Goal: Information Seeking & Learning: Learn about a topic

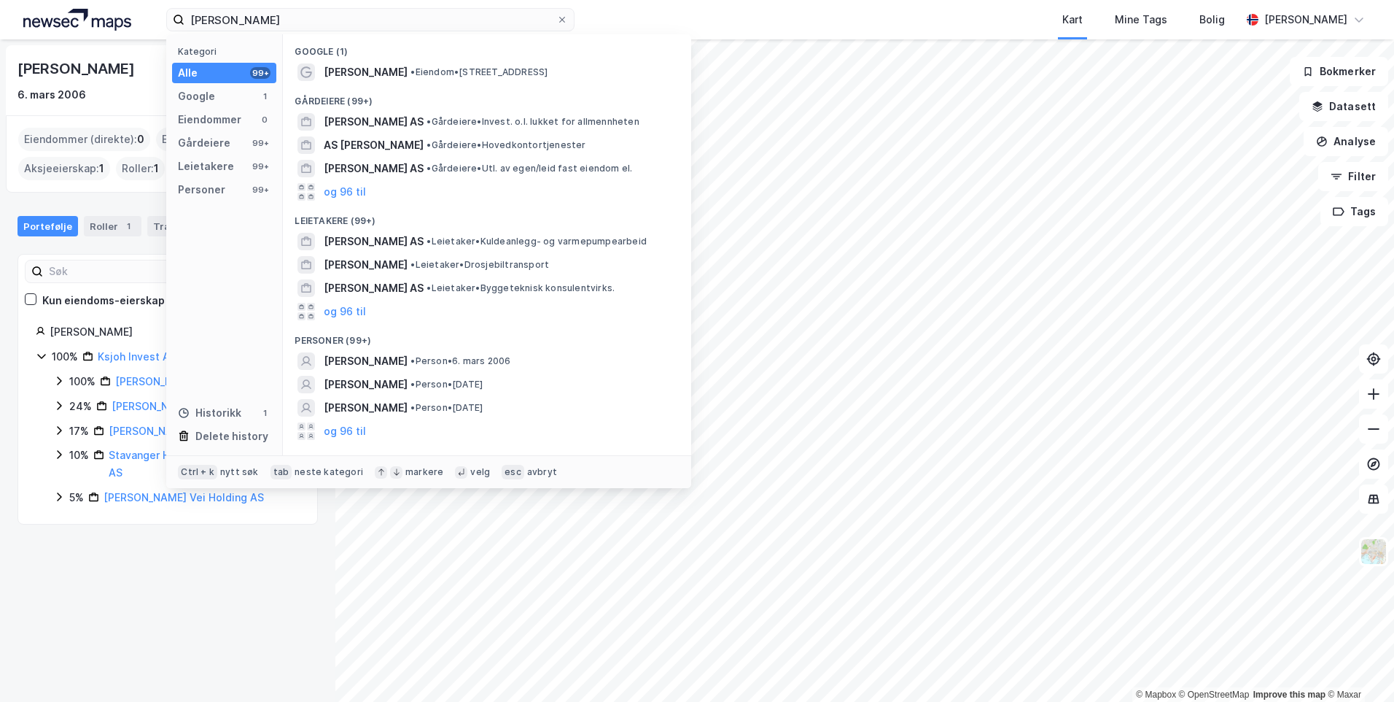
click at [252, 23] on input "knut sigurd johannson" at bounding box center [370, 20] width 372 height 22
type input "katrine hartmann"
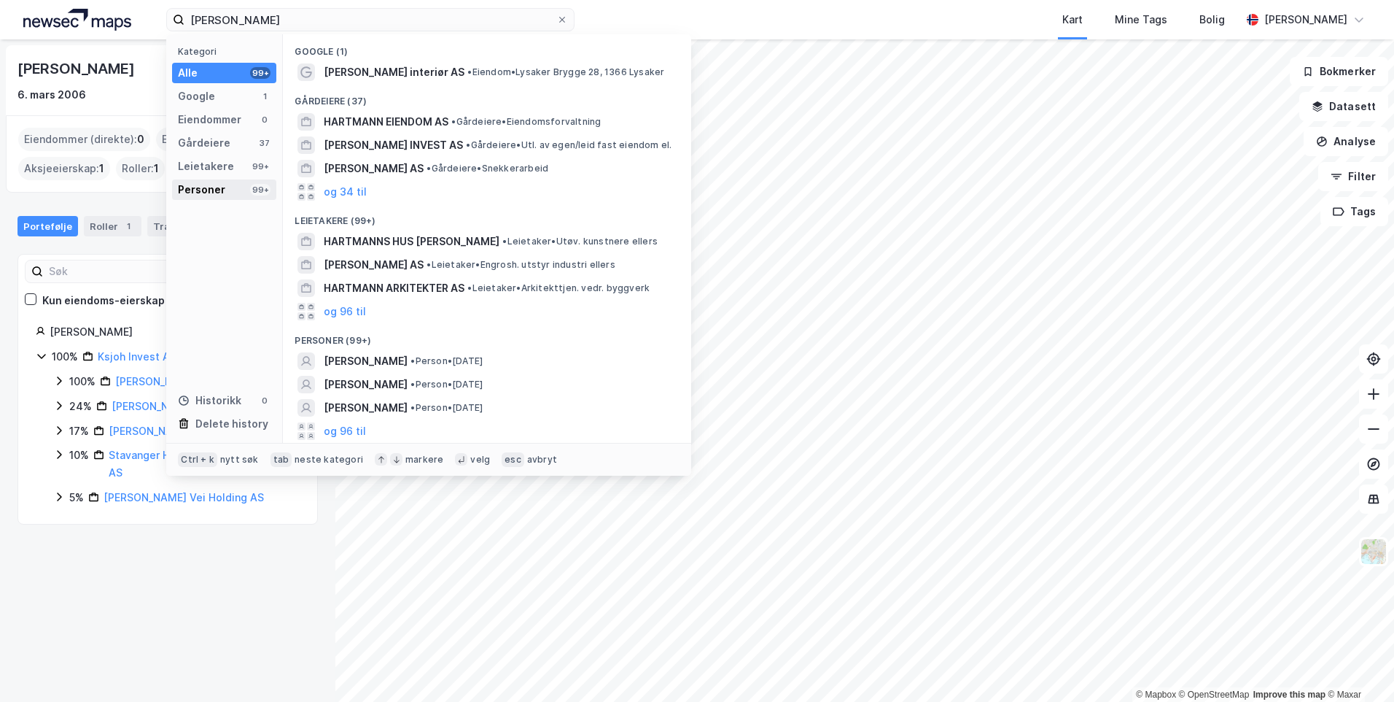
click at [229, 188] on div "Personer 99+" at bounding box center [224, 189] width 104 height 20
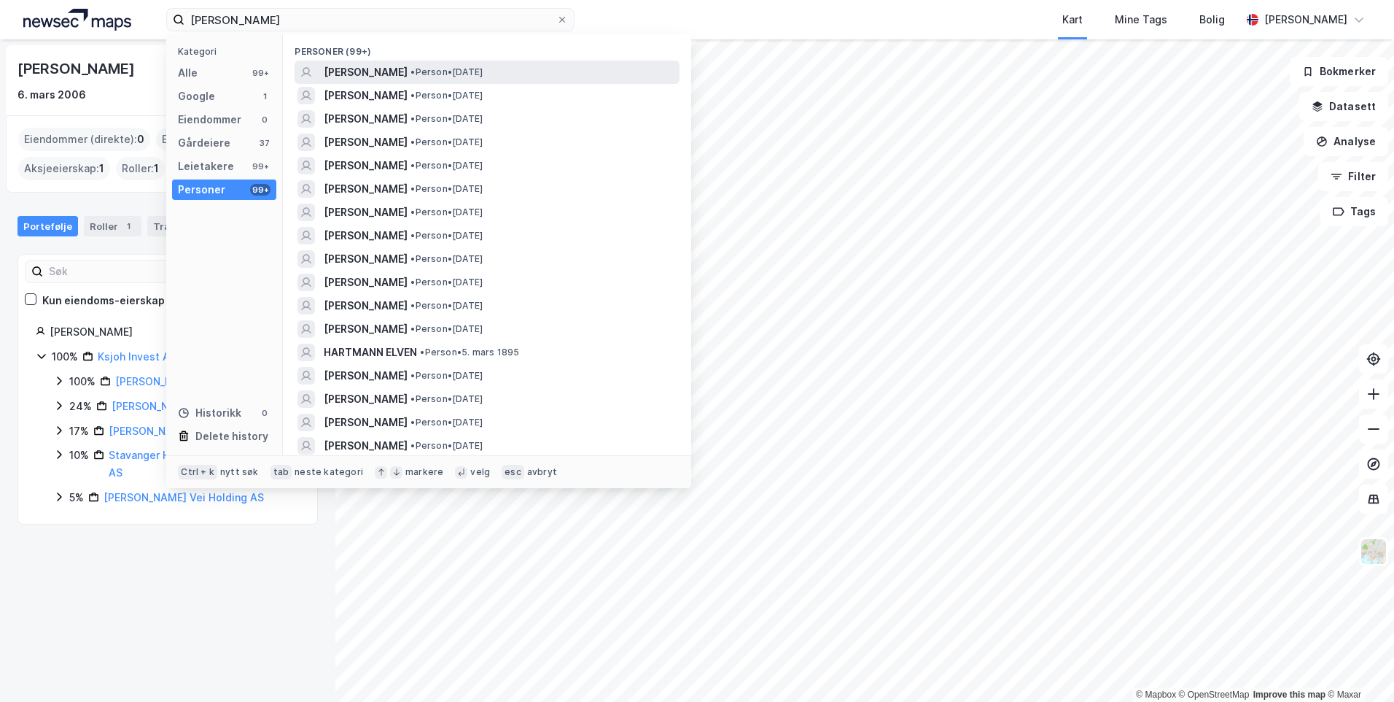
click at [483, 77] on span "• Person • 24. mai 1970" at bounding box center [447, 72] width 72 height 12
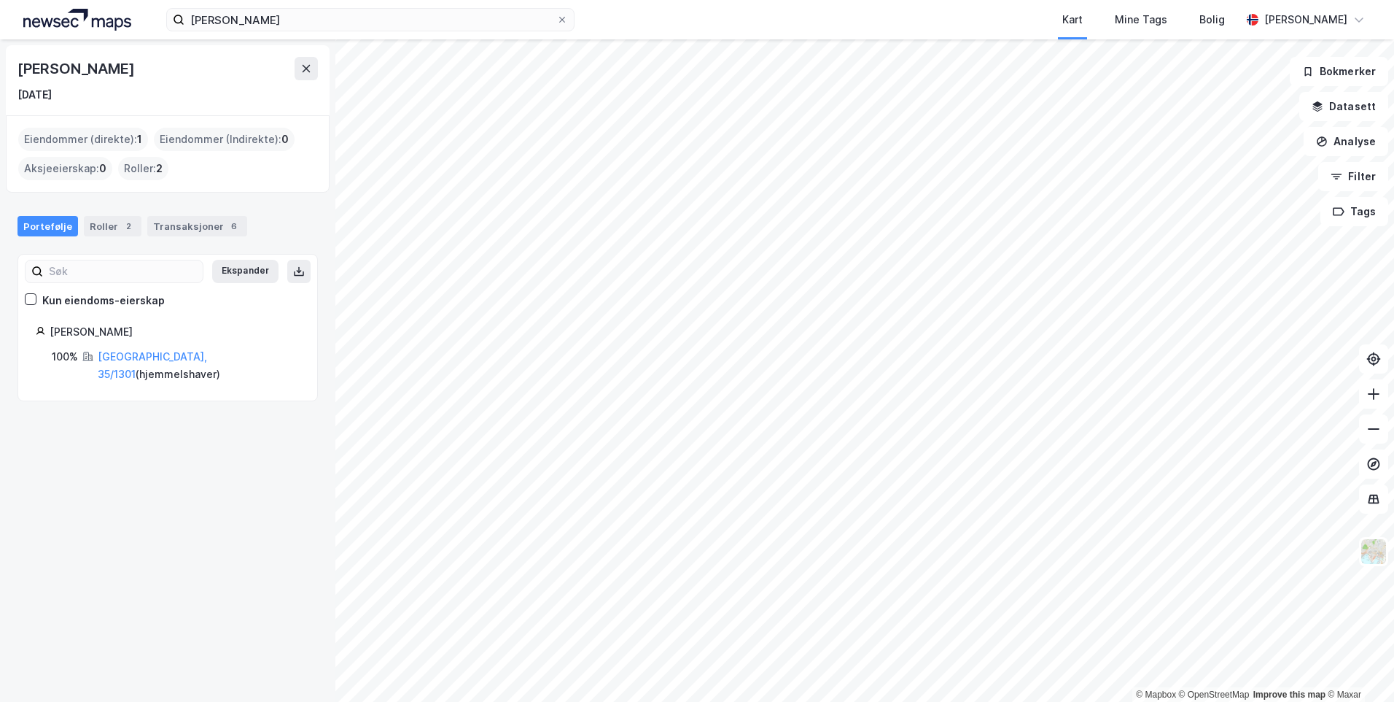
click at [194, 242] on div "Portefølje Roller 2 Transaksjoner 6 Ekspander Kun eiendoms-eierskap Hartmann Ka…" at bounding box center [168, 299] width 300 height 203
click at [195, 235] on div "Transaksjoner 6" at bounding box center [197, 226] width 100 height 20
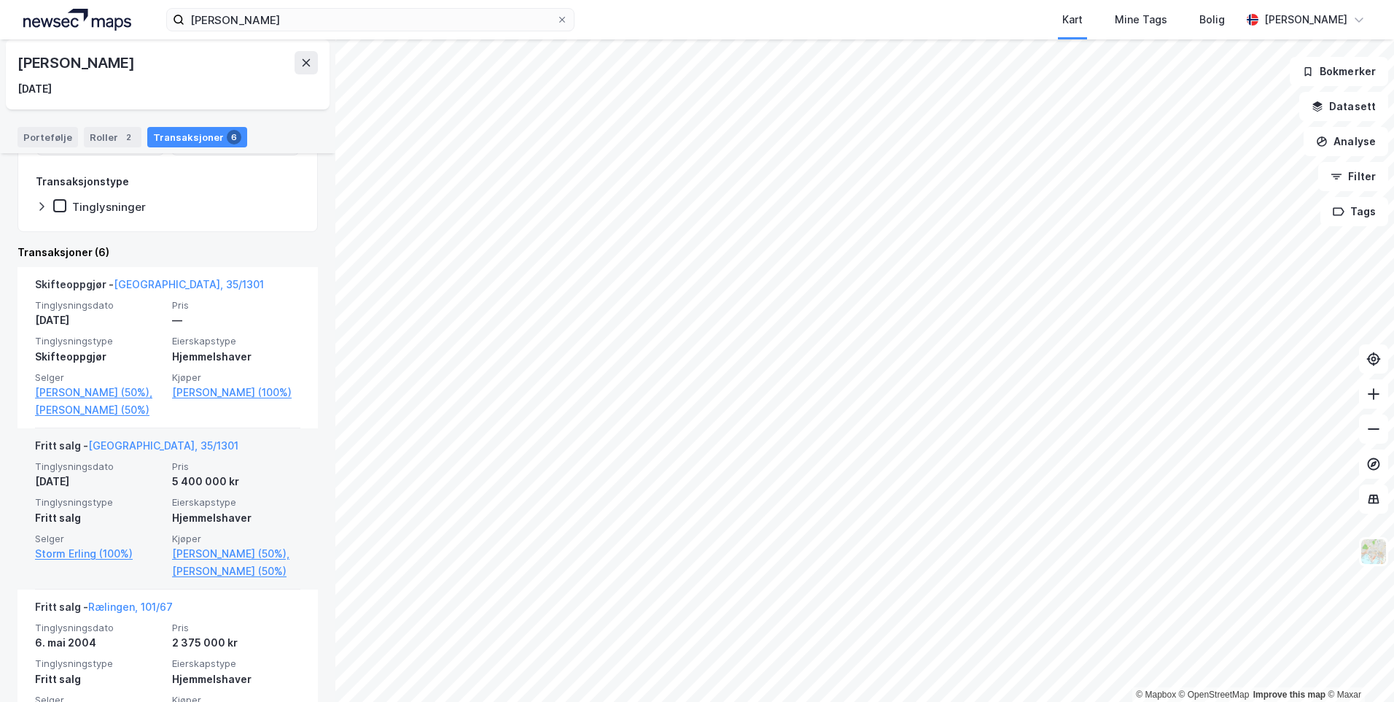
scroll to position [146, 0]
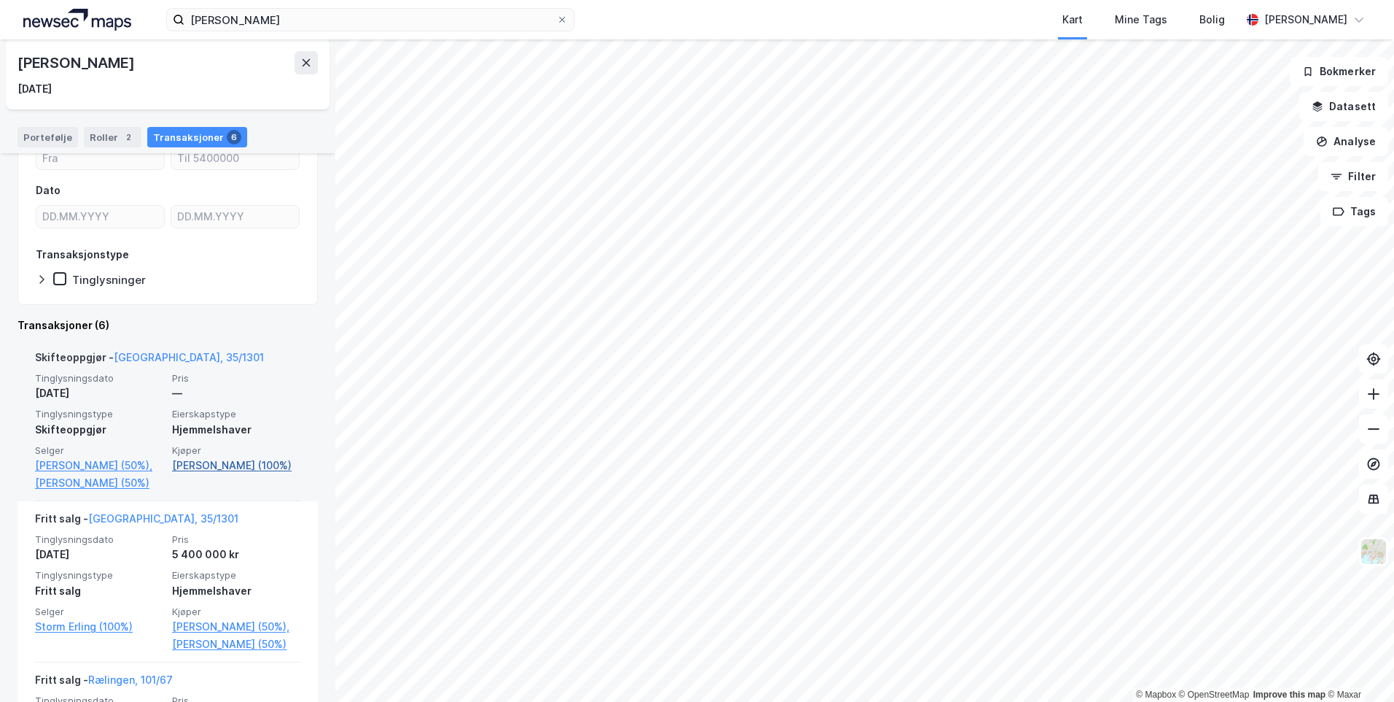
drag, startPoint x: 236, startPoint y: 464, endPoint x: 227, endPoint y: 469, distance: 10.8
click at [236, 464] on link "Hartmann Katrine (100%)" at bounding box center [236, 466] width 128 height 18
click at [187, 468] on link "Hartmann Katrine (100%)" at bounding box center [236, 466] width 128 height 18
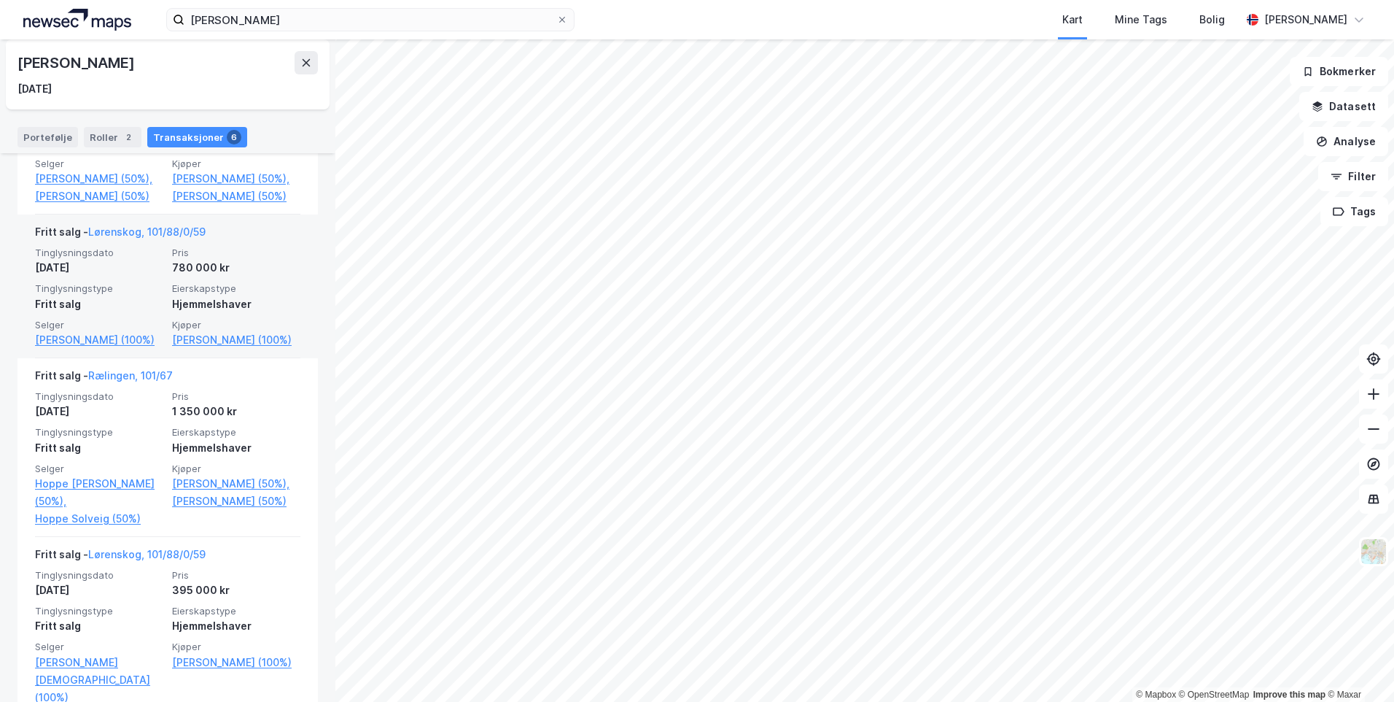
scroll to position [768, 0]
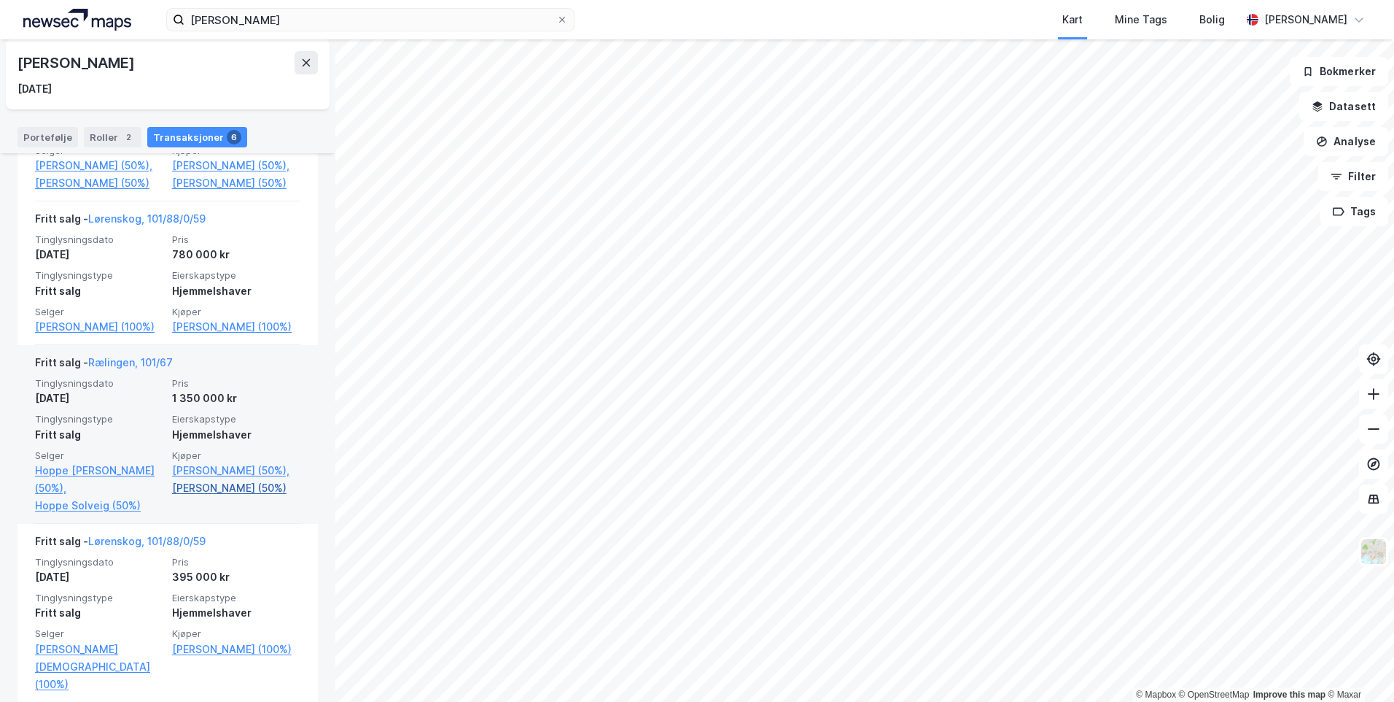
click at [220, 497] on link "Isene Geir Arnfinn (50%)" at bounding box center [236, 488] width 128 height 18
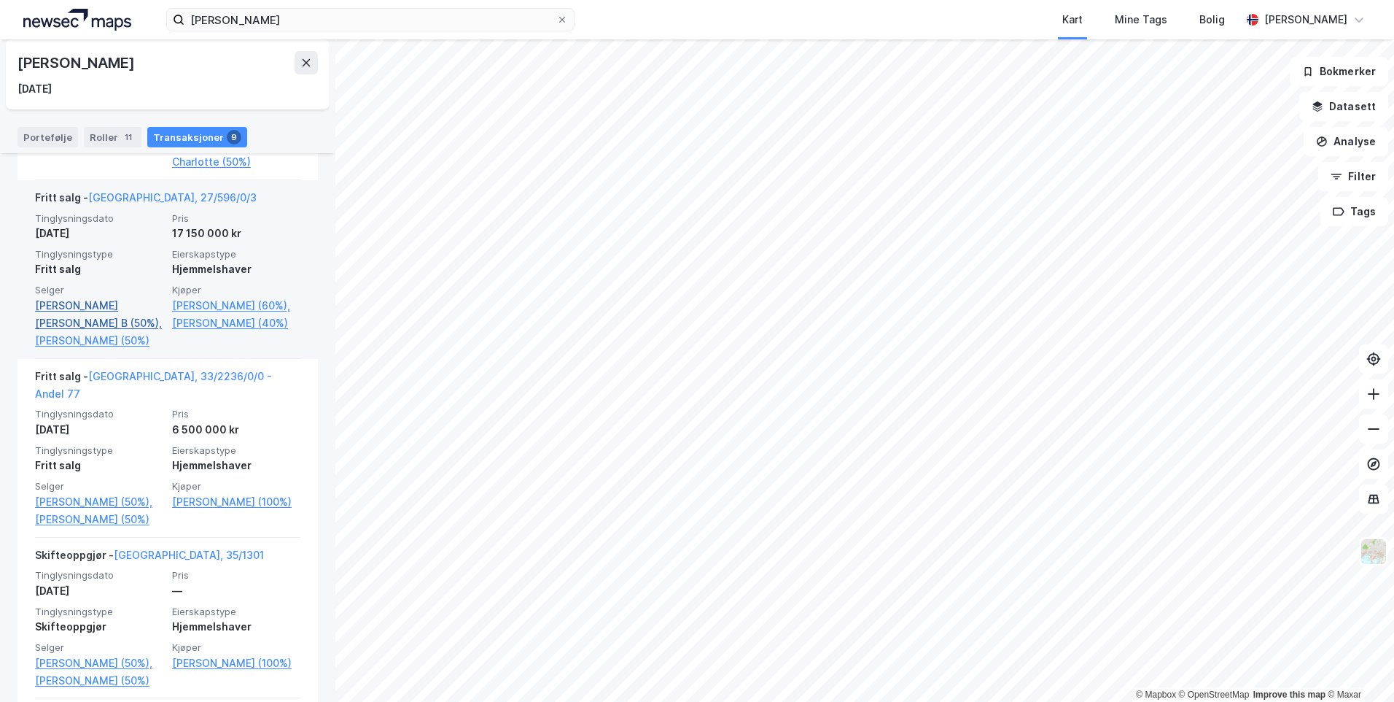
scroll to position [583, 0]
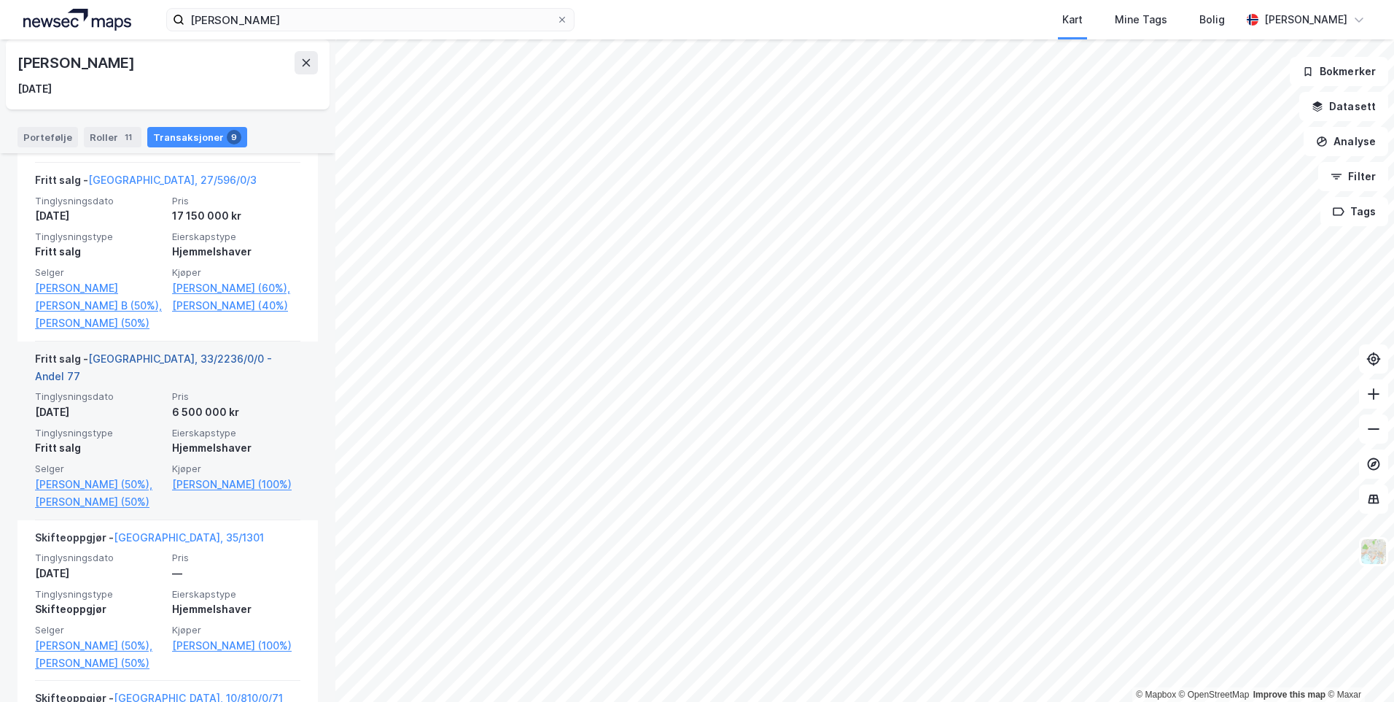
click at [163, 352] on link "Oslo, 33/2236/0/0 - Andel 77" at bounding box center [153, 367] width 237 height 30
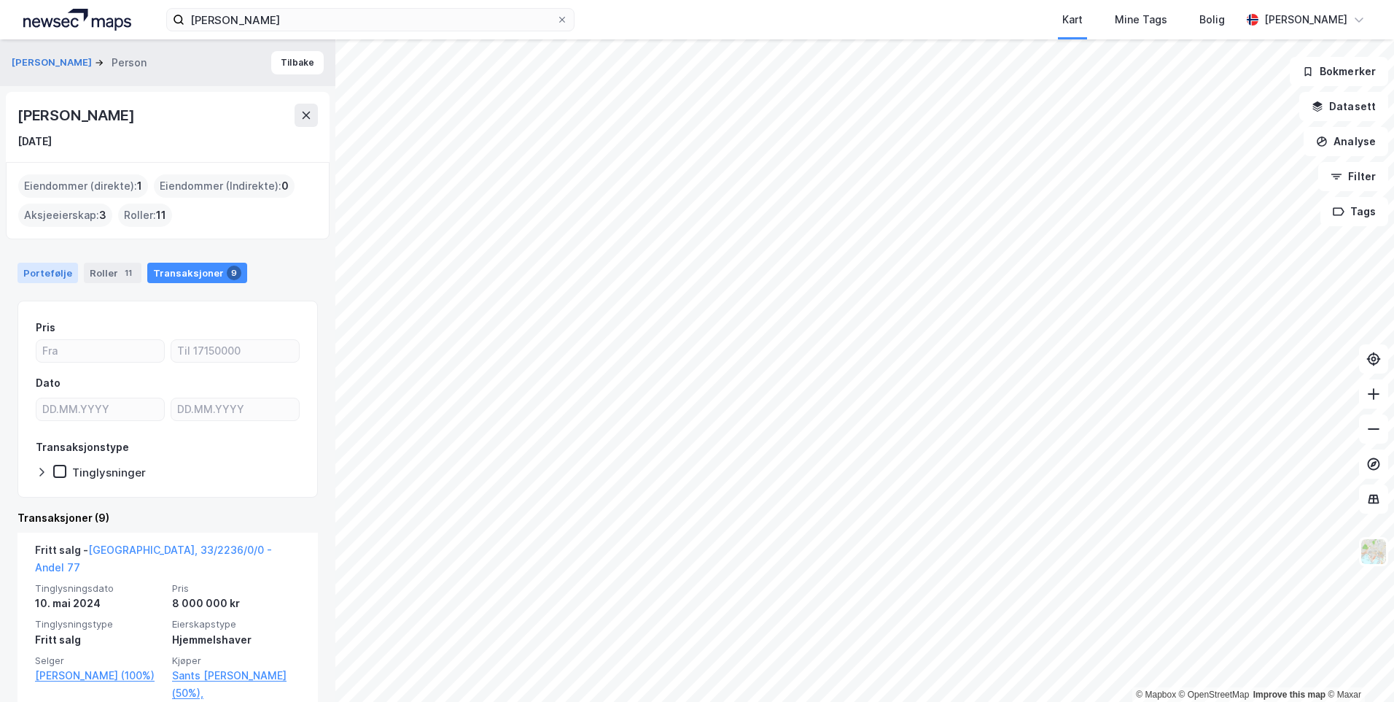
click at [58, 273] on div "Portefølje" at bounding box center [48, 273] width 61 height 20
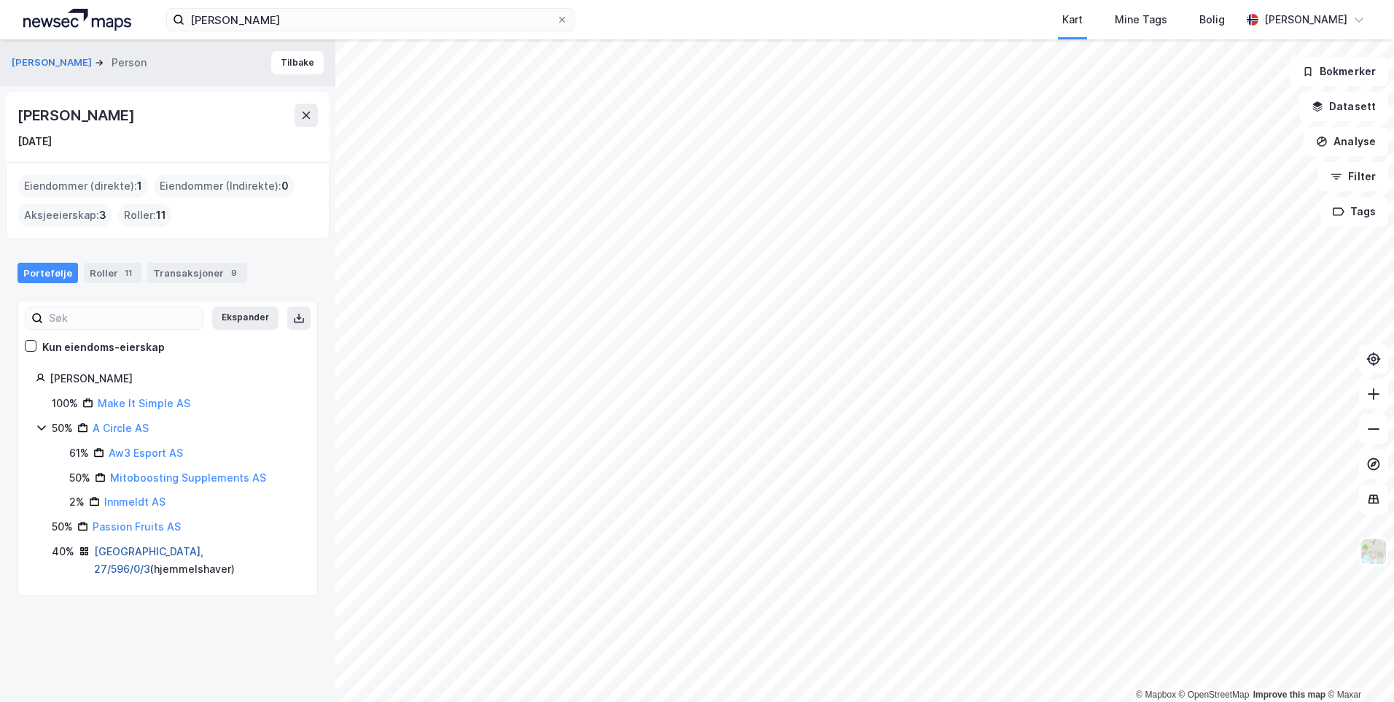
click at [142, 551] on link "Oslo, 27/596/0/3" at bounding box center [148, 560] width 109 height 30
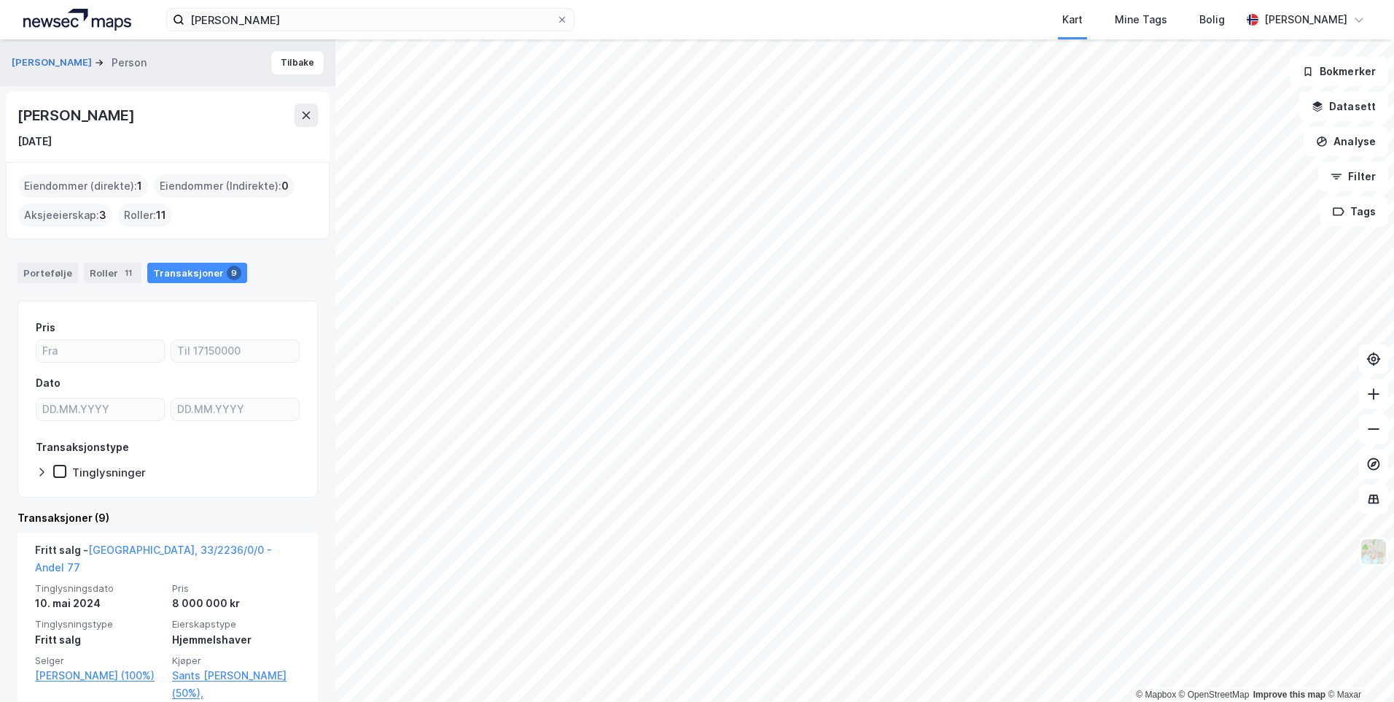
scroll to position [292, 0]
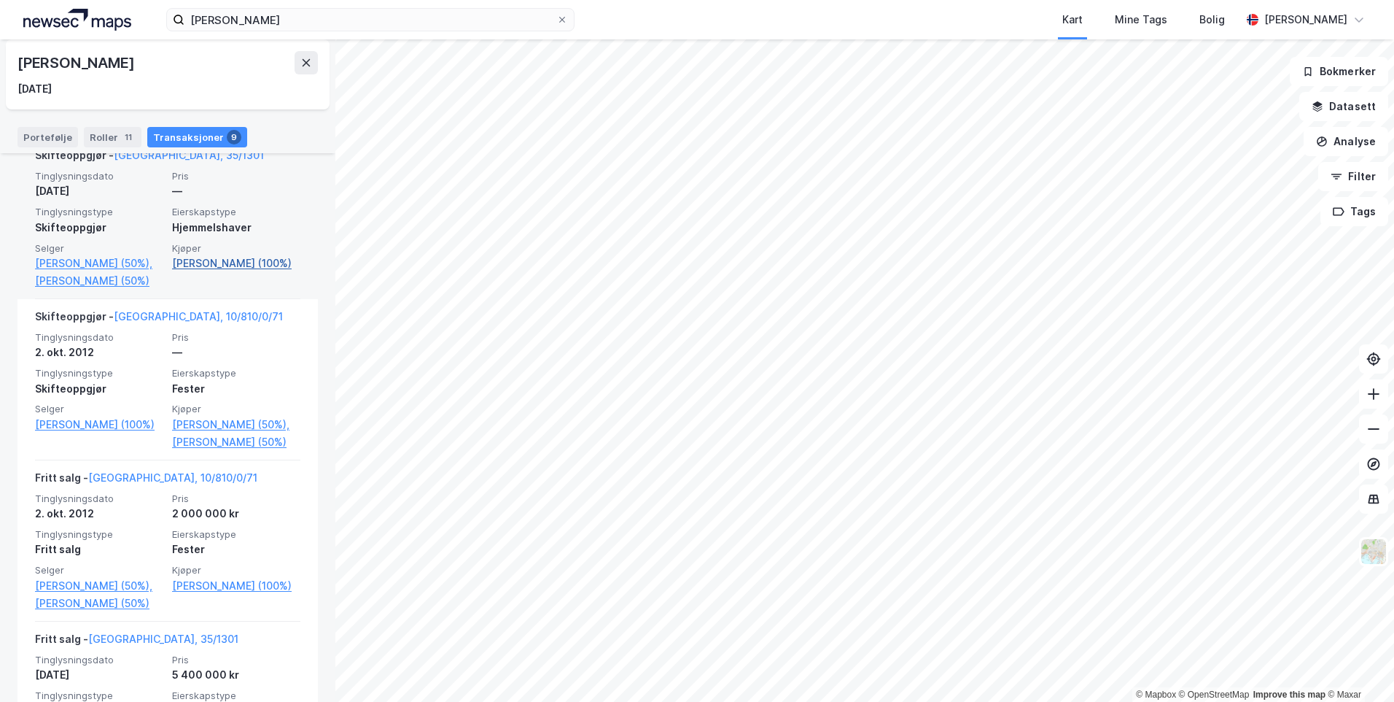
click at [220, 272] on link "Hartmann Katrine (100%)" at bounding box center [236, 264] width 128 height 18
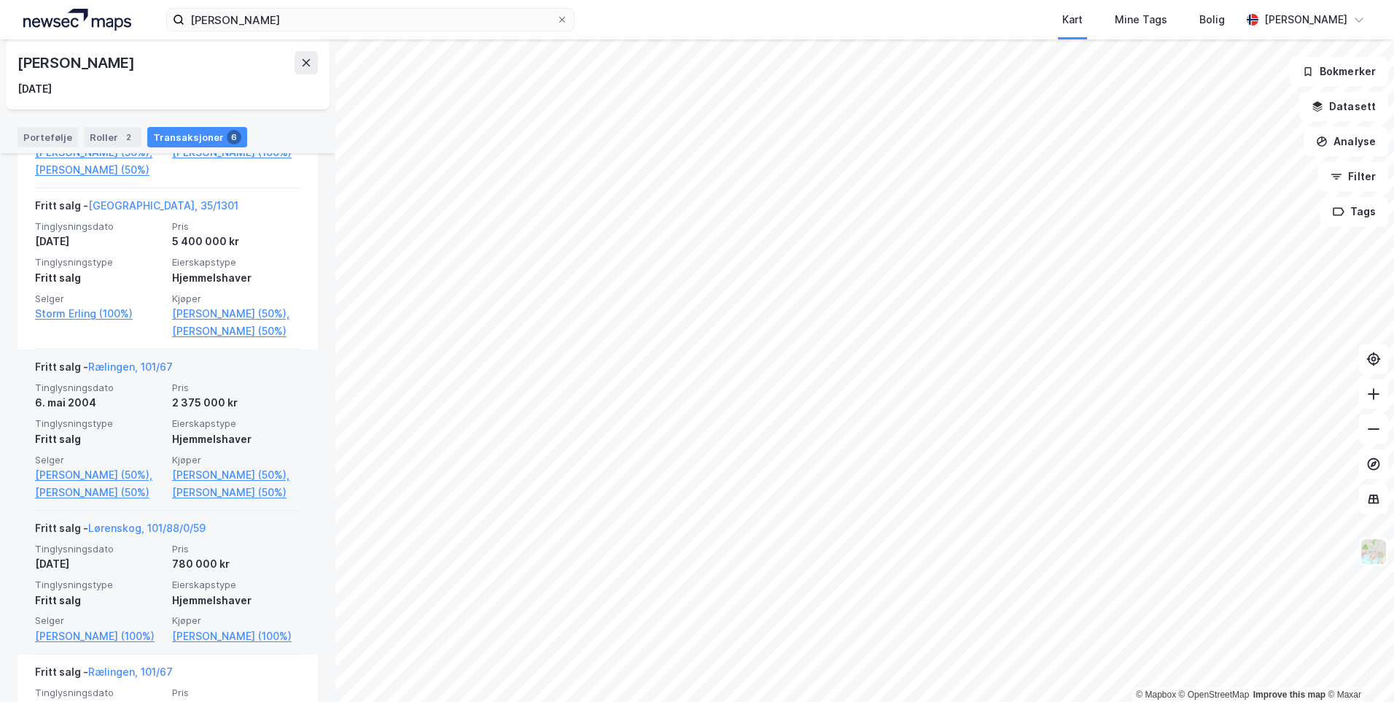
scroll to position [438, 0]
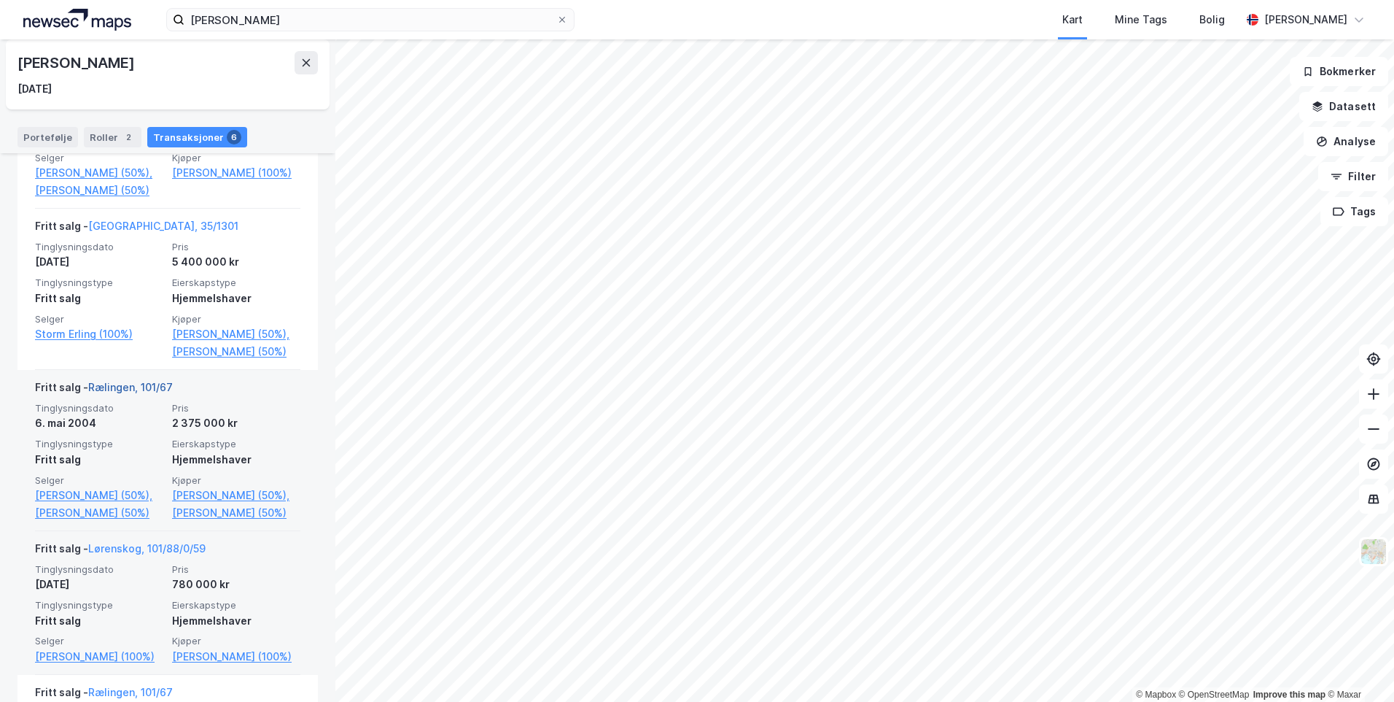
click at [96, 384] on link "Rælingen, 101/67" at bounding box center [130, 387] width 85 height 12
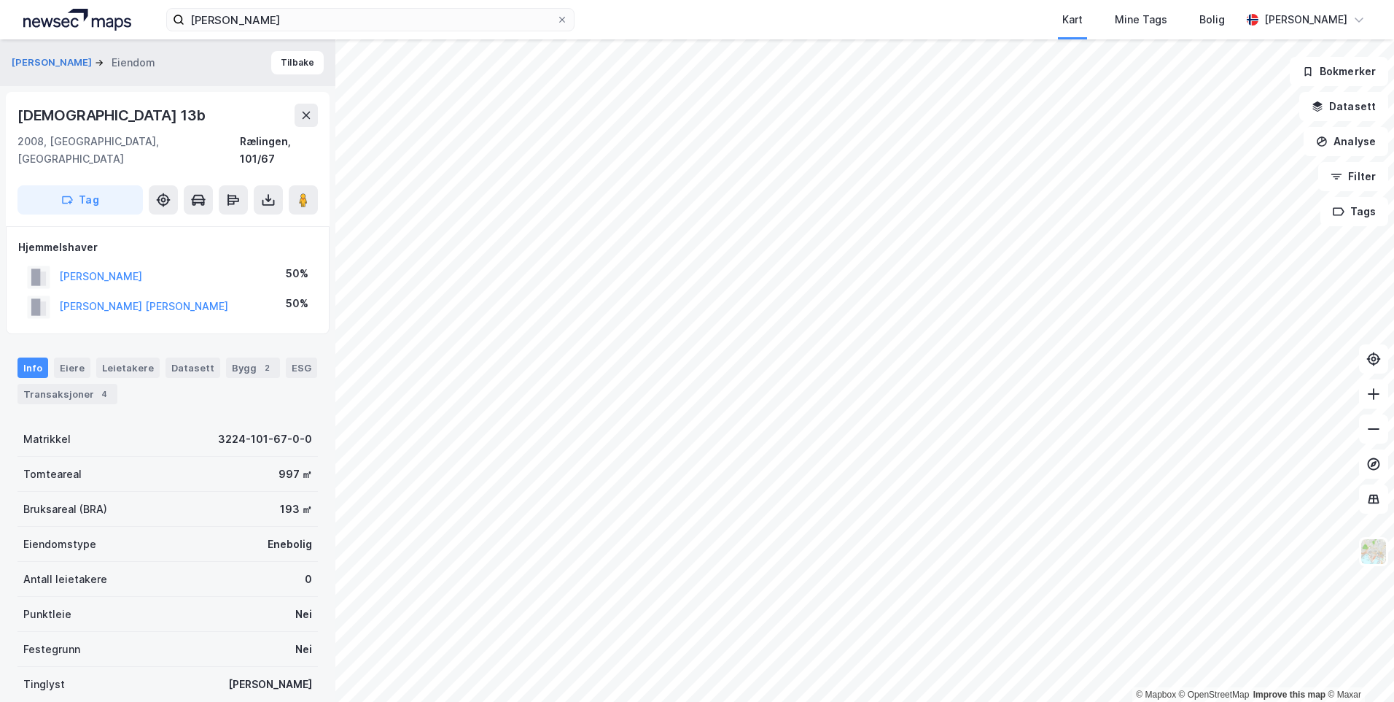
click at [77, 365] on div "Info Eiere Leietakere Datasett Bygg 2 ESG Transaksjoner 4" at bounding box center [168, 380] width 300 height 47
click at [75, 384] on div "Transaksjoner 4" at bounding box center [68, 394] width 100 height 20
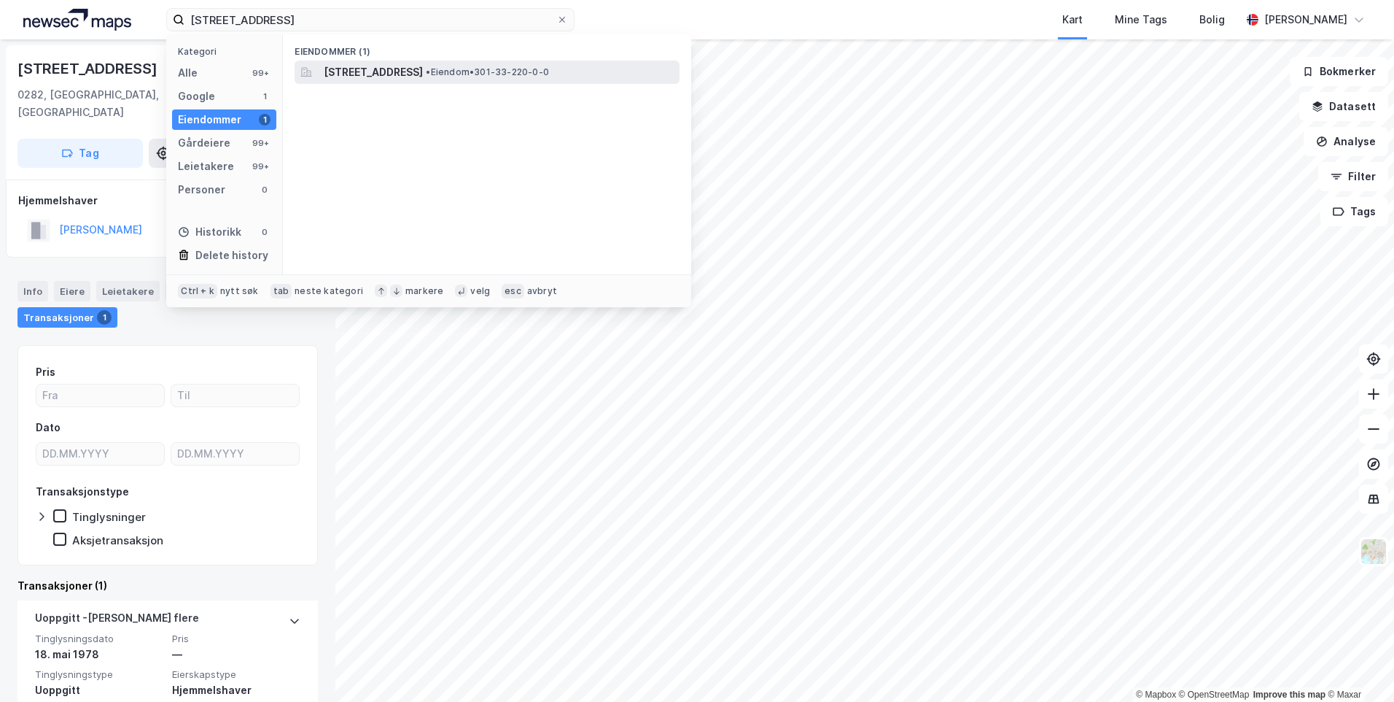
type input "[STREET_ADDRESS]"
click at [357, 67] on span "[STREET_ADDRESS]" at bounding box center [373, 72] width 99 height 18
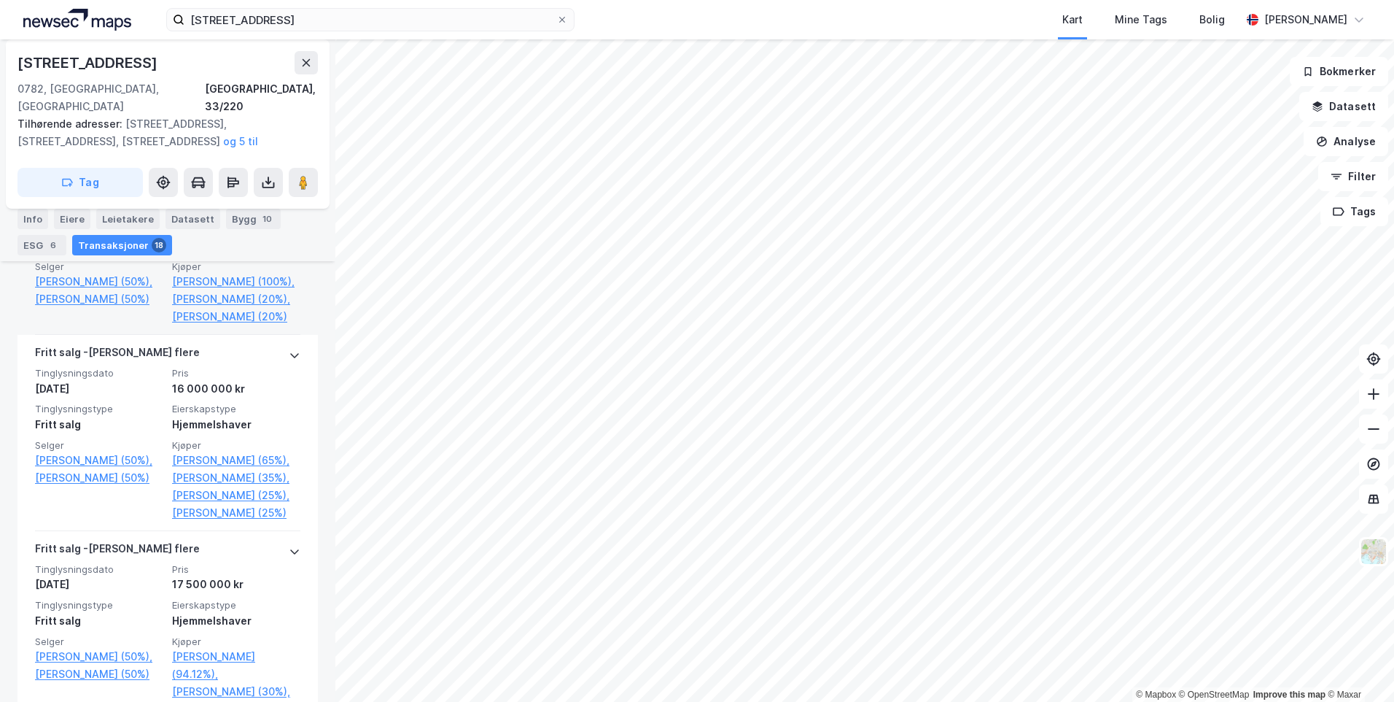
scroll to position [2299, 0]
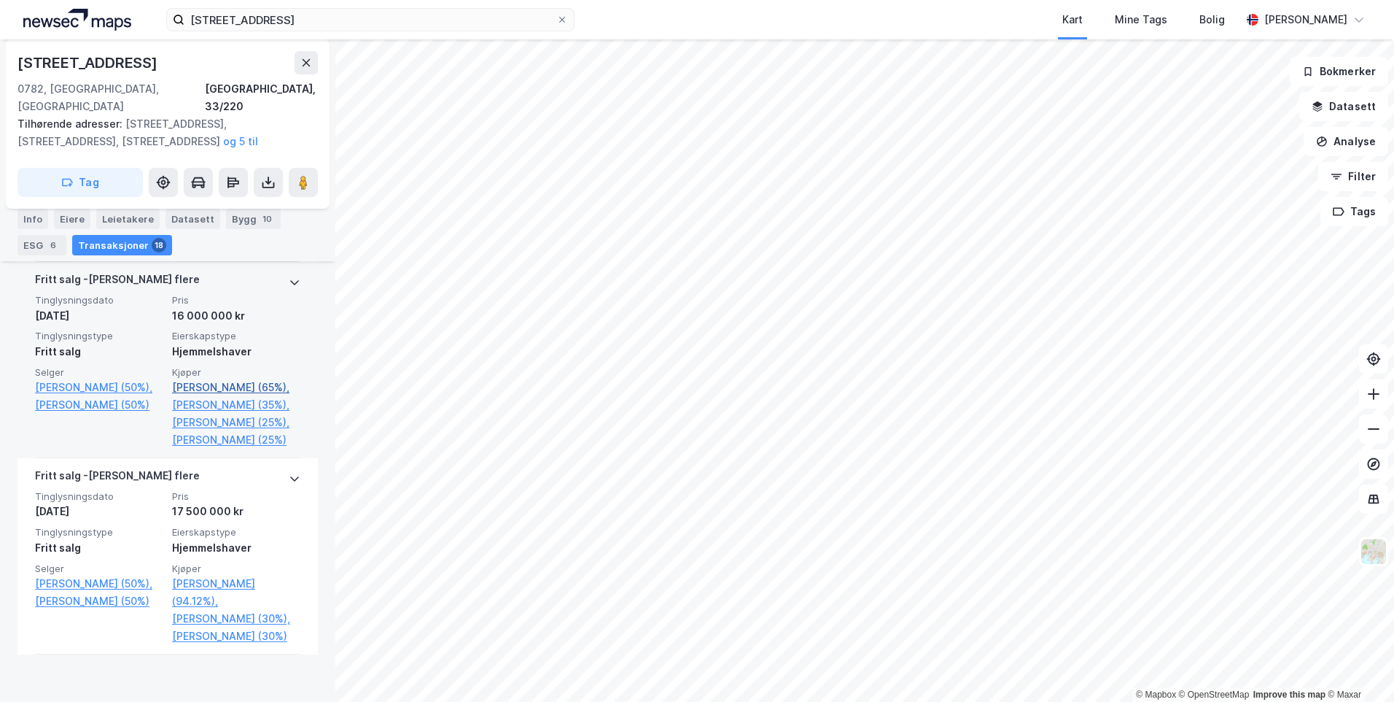
click at [206, 396] on link "[PERSON_NAME] (65%)," at bounding box center [236, 387] width 128 height 18
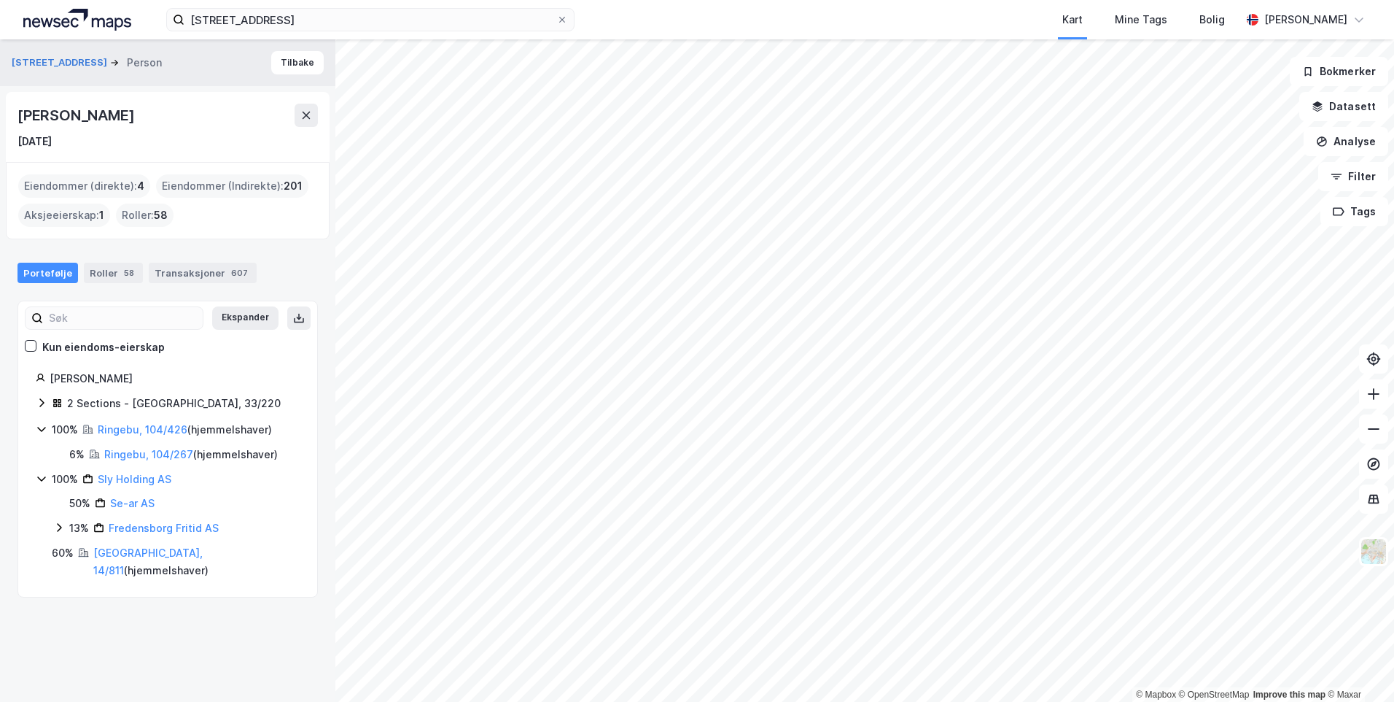
click at [131, 559] on div "[GEOGRAPHIC_DATA], 14/811 ( hjemmelshaver )" at bounding box center [196, 561] width 206 height 35
click at [131, 552] on link "[GEOGRAPHIC_DATA], 14/811" at bounding box center [147, 561] width 109 height 30
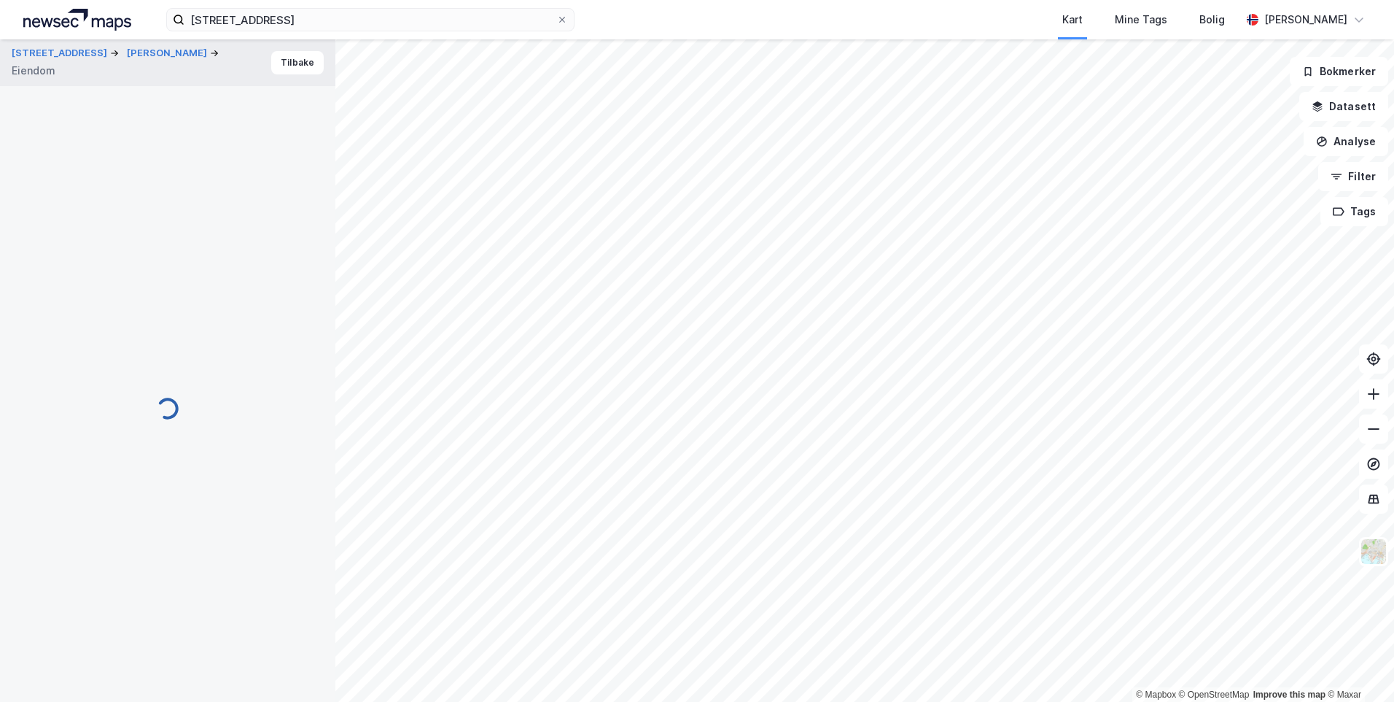
scroll to position [153, 0]
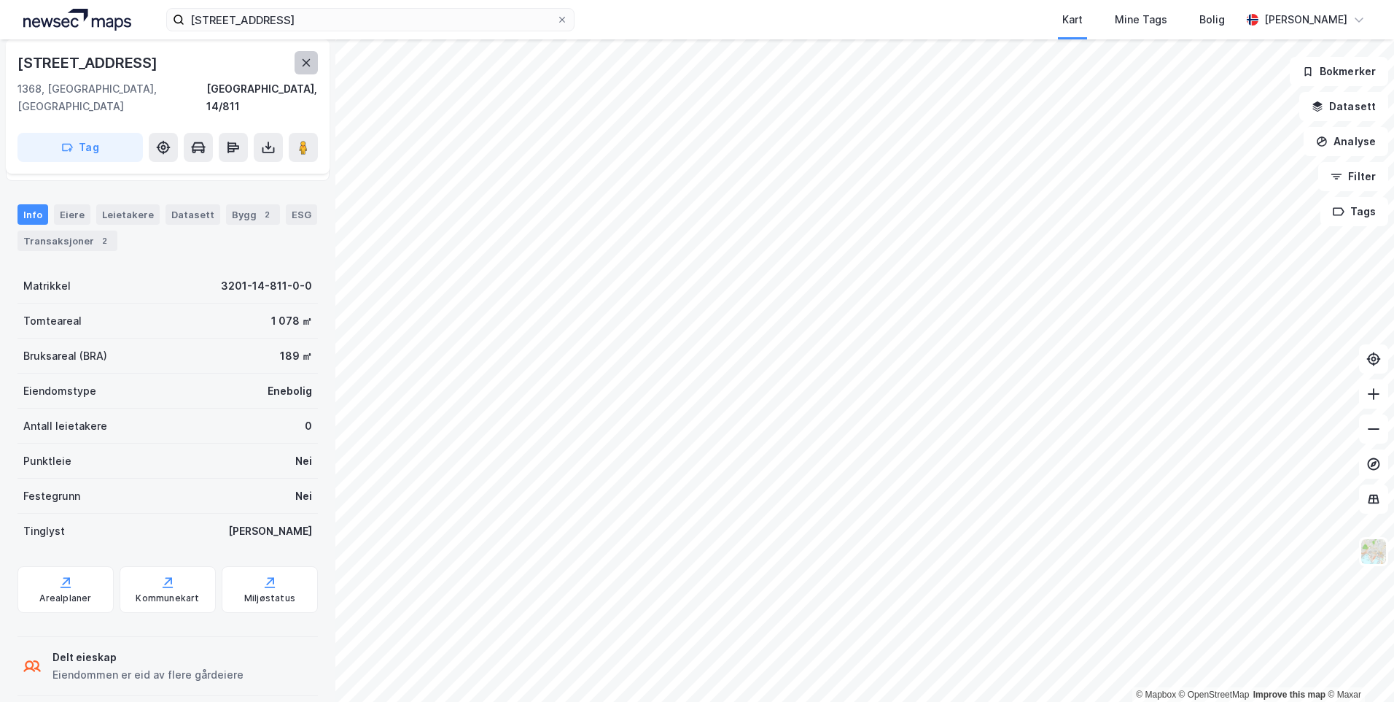
click at [309, 67] on icon at bounding box center [306, 63] width 12 height 12
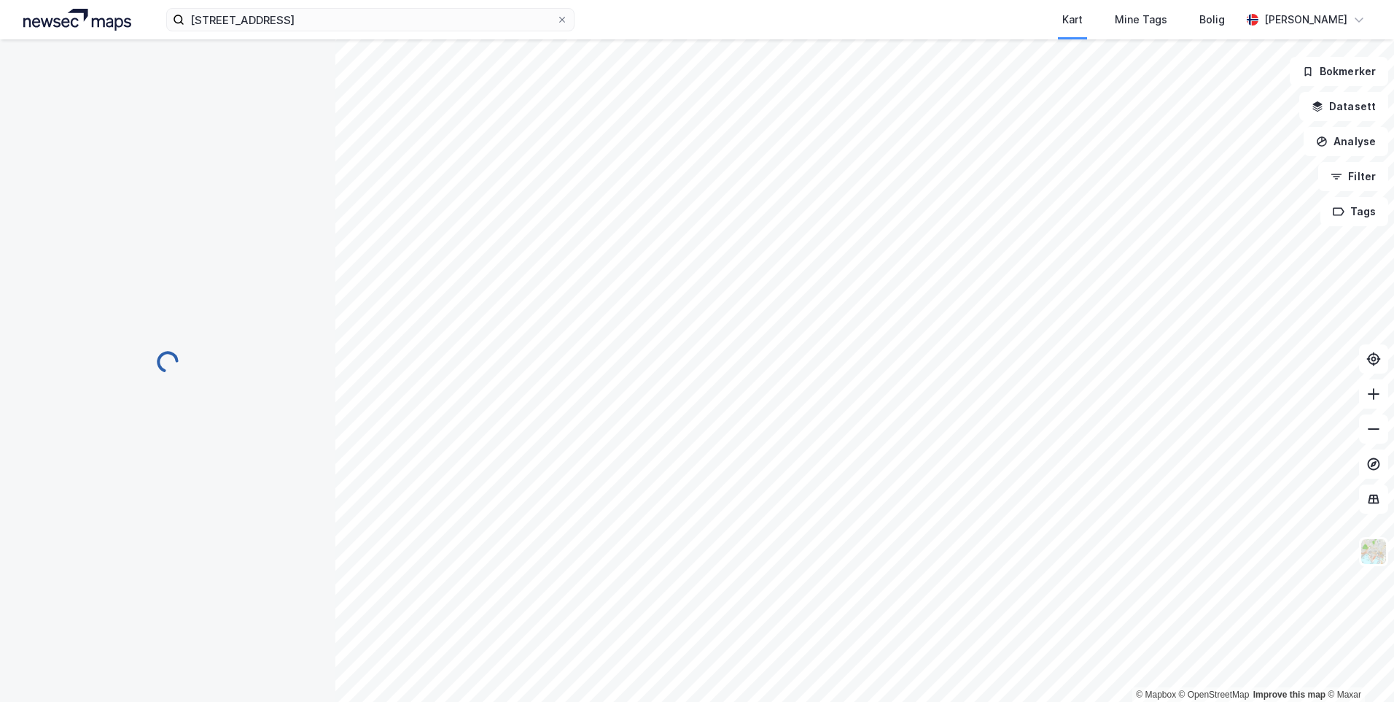
scroll to position [106, 0]
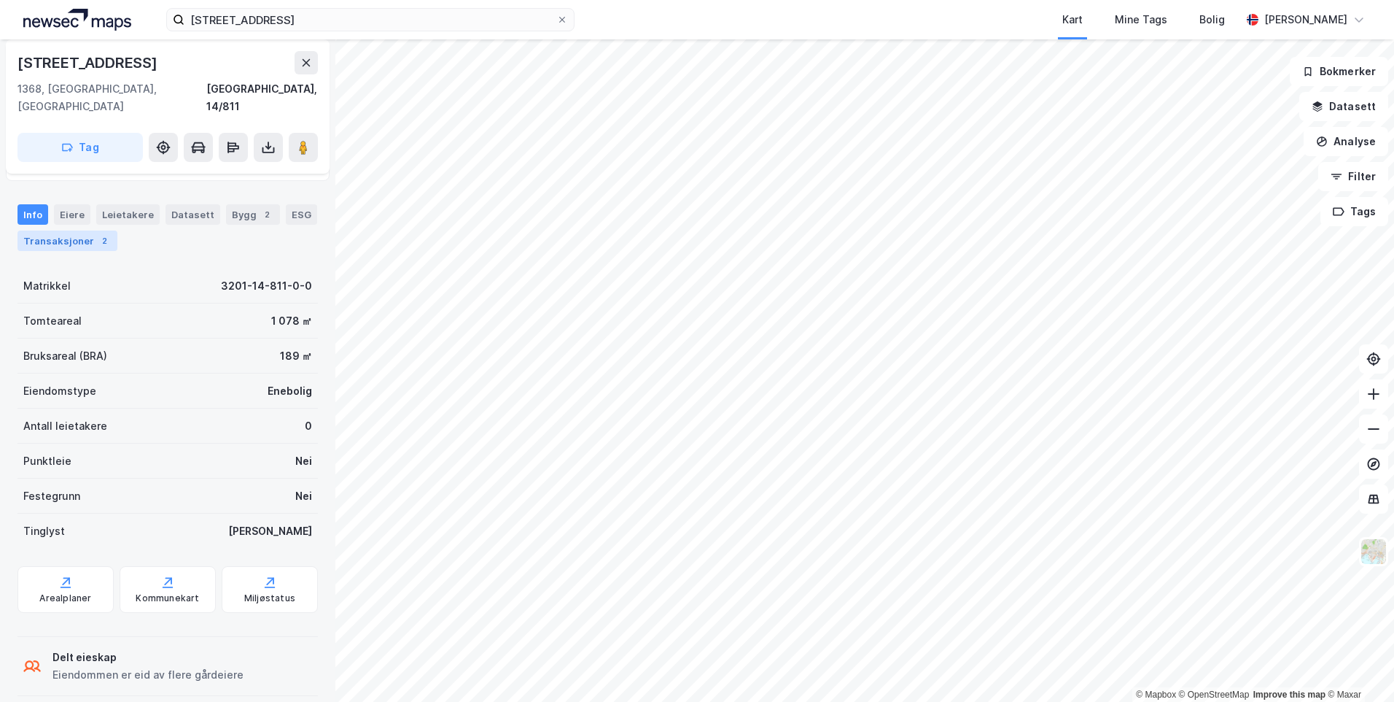
click at [111, 230] on div "Transaksjoner 2" at bounding box center [68, 240] width 100 height 20
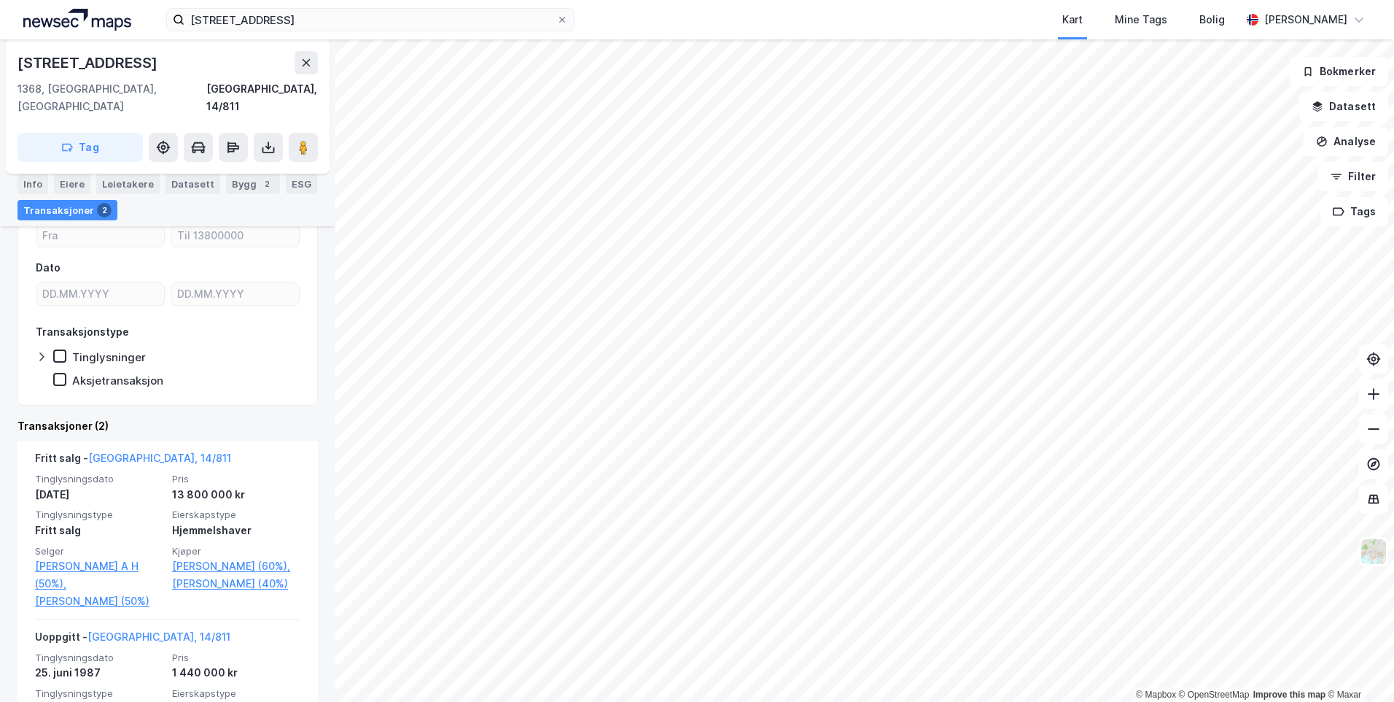
scroll to position [320, 0]
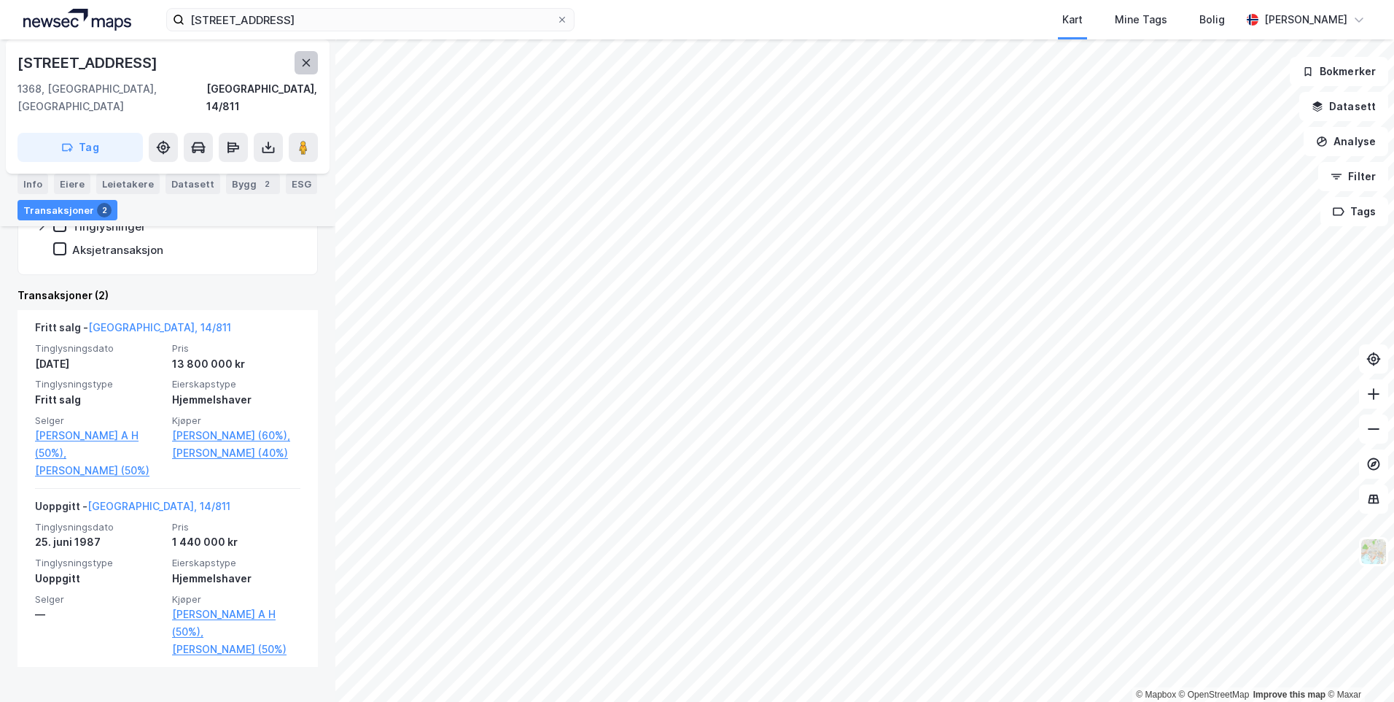
click at [300, 63] on icon at bounding box center [306, 63] width 12 height 12
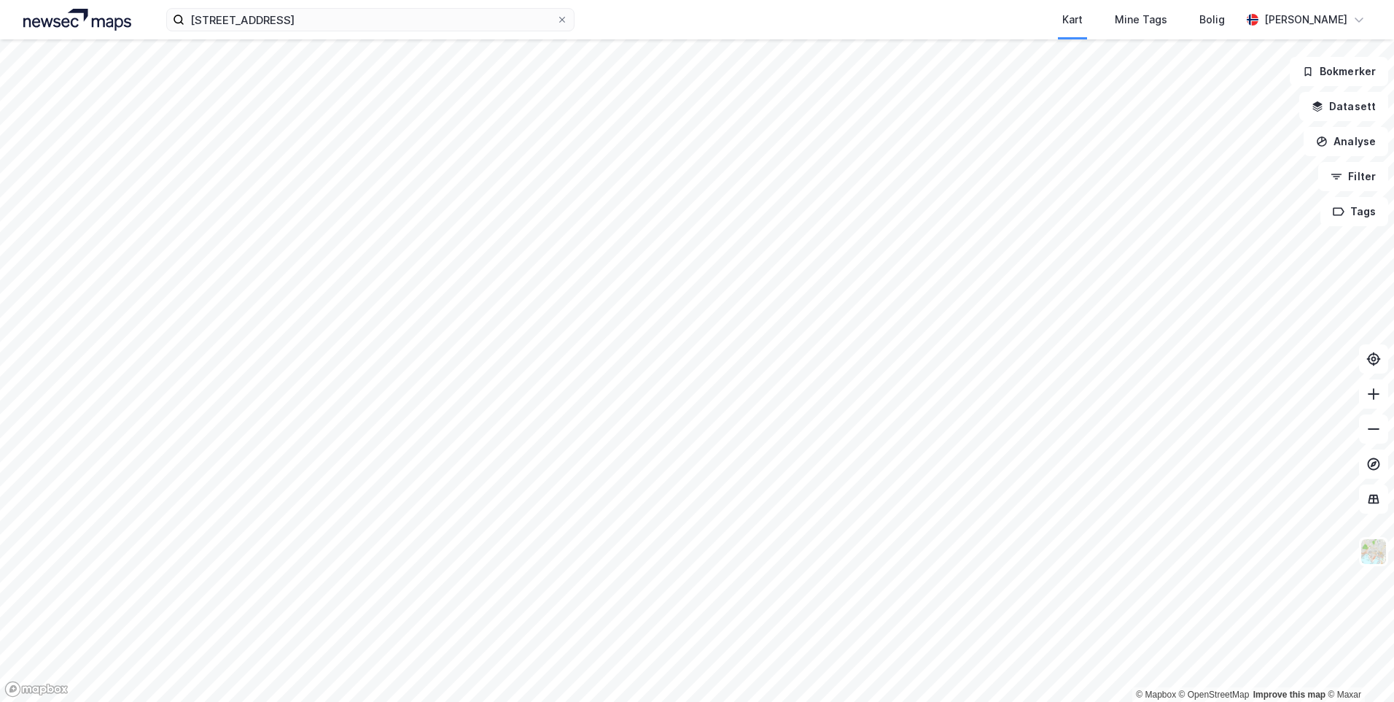
click at [0, 370] on html "[STREET_ADDRESS] Kart Mine Tags Bolig [PERSON_NAME] © Mapbox © OpenStreetMap Im…" at bounding box center [697, 351] width 1394 height 702
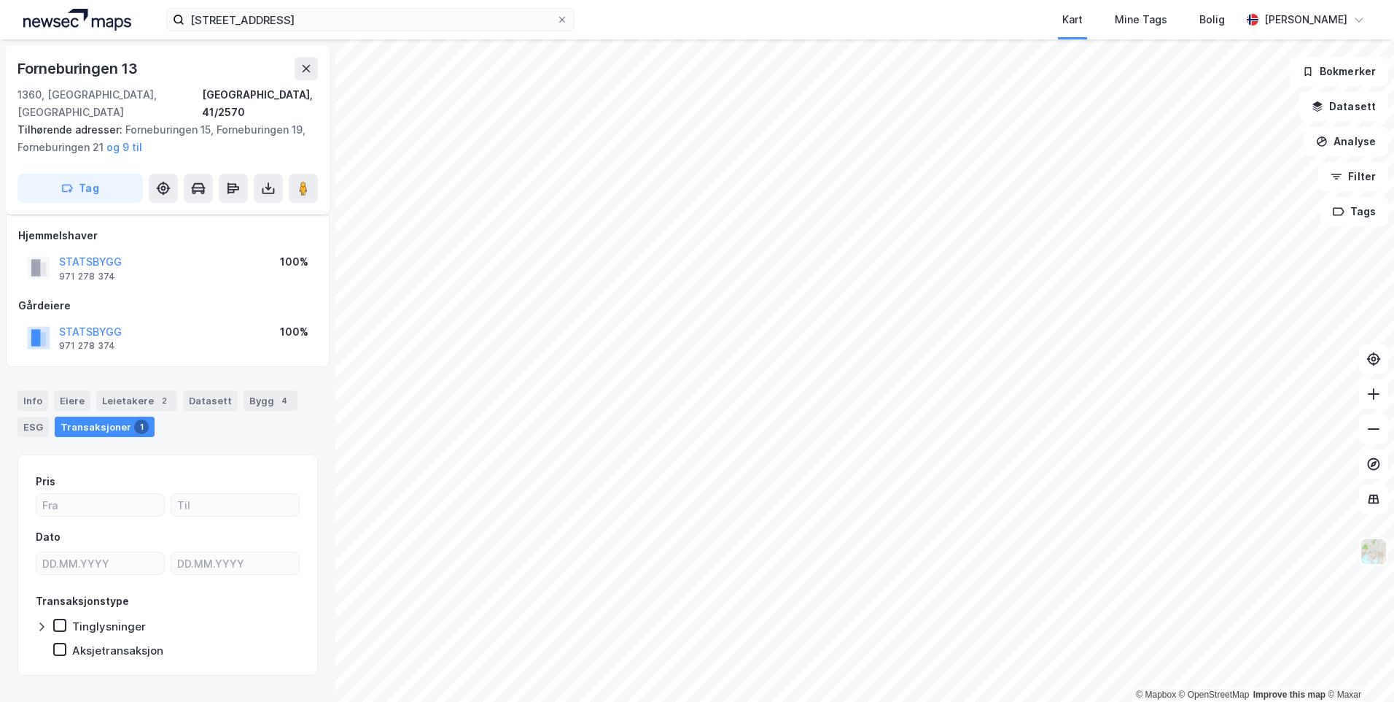
scroll to position [9, 0]
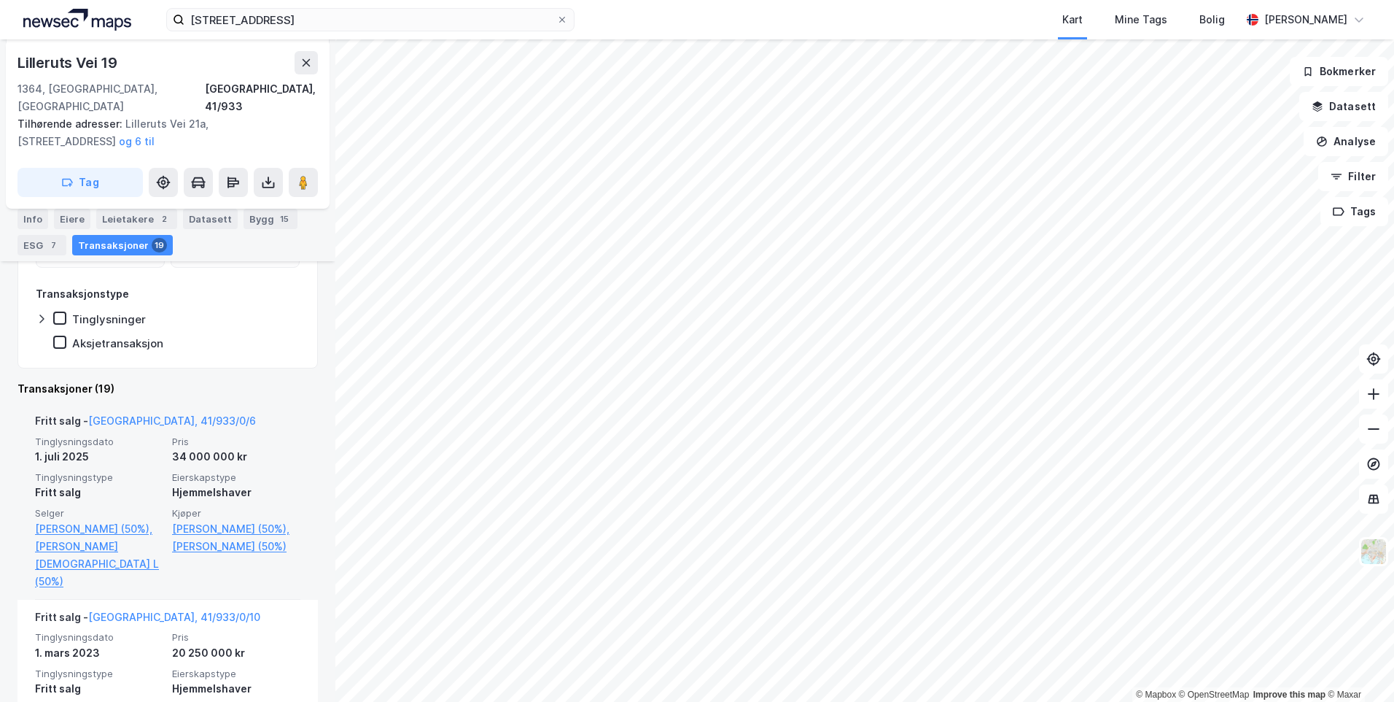
scroll to position [330, 0]
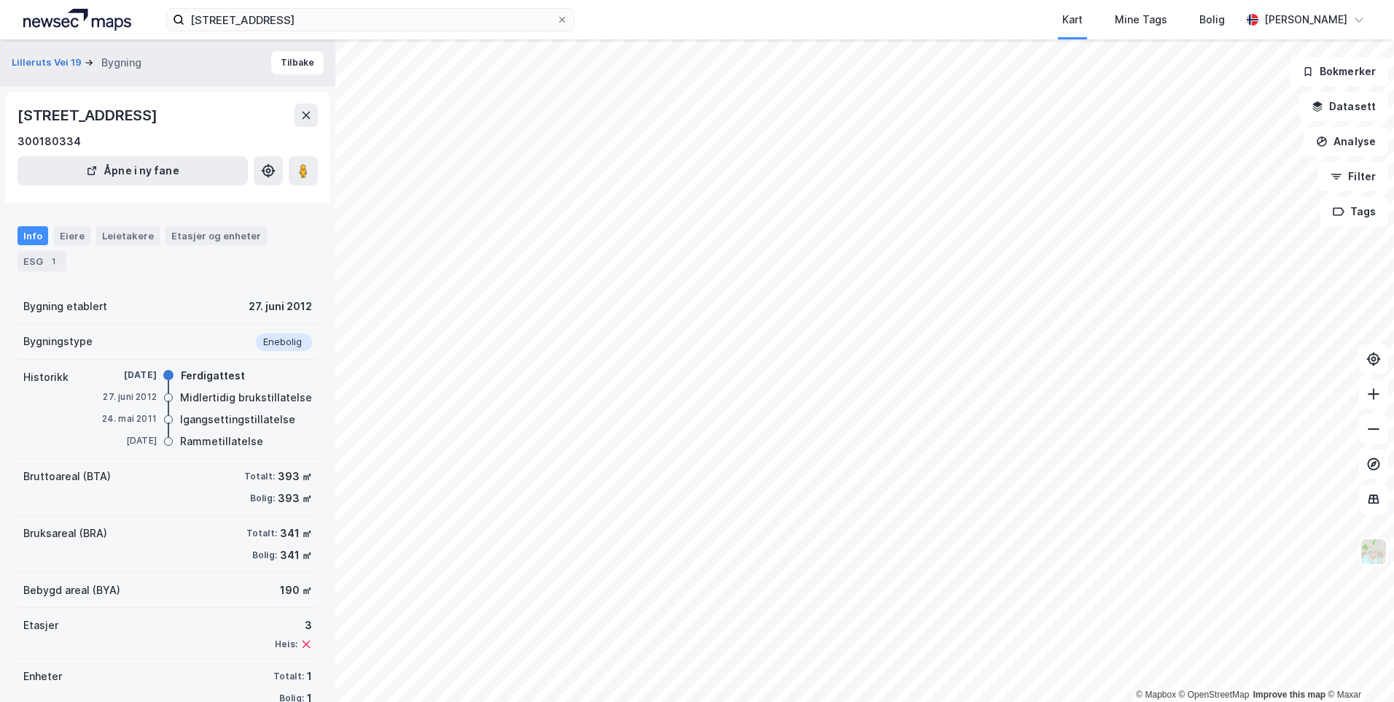
scroll to position [31, 0]
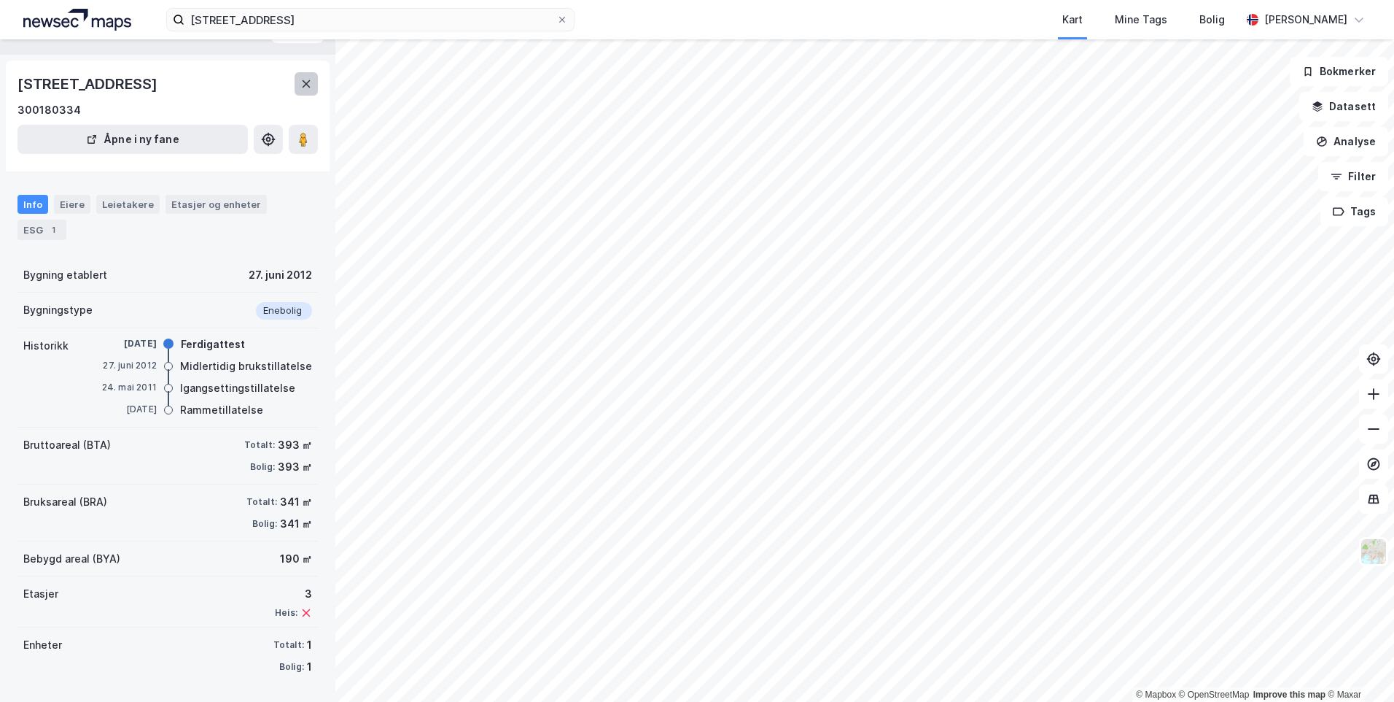
click at [296, 93] on button at bounding box center [306, 83] width 23 height 23
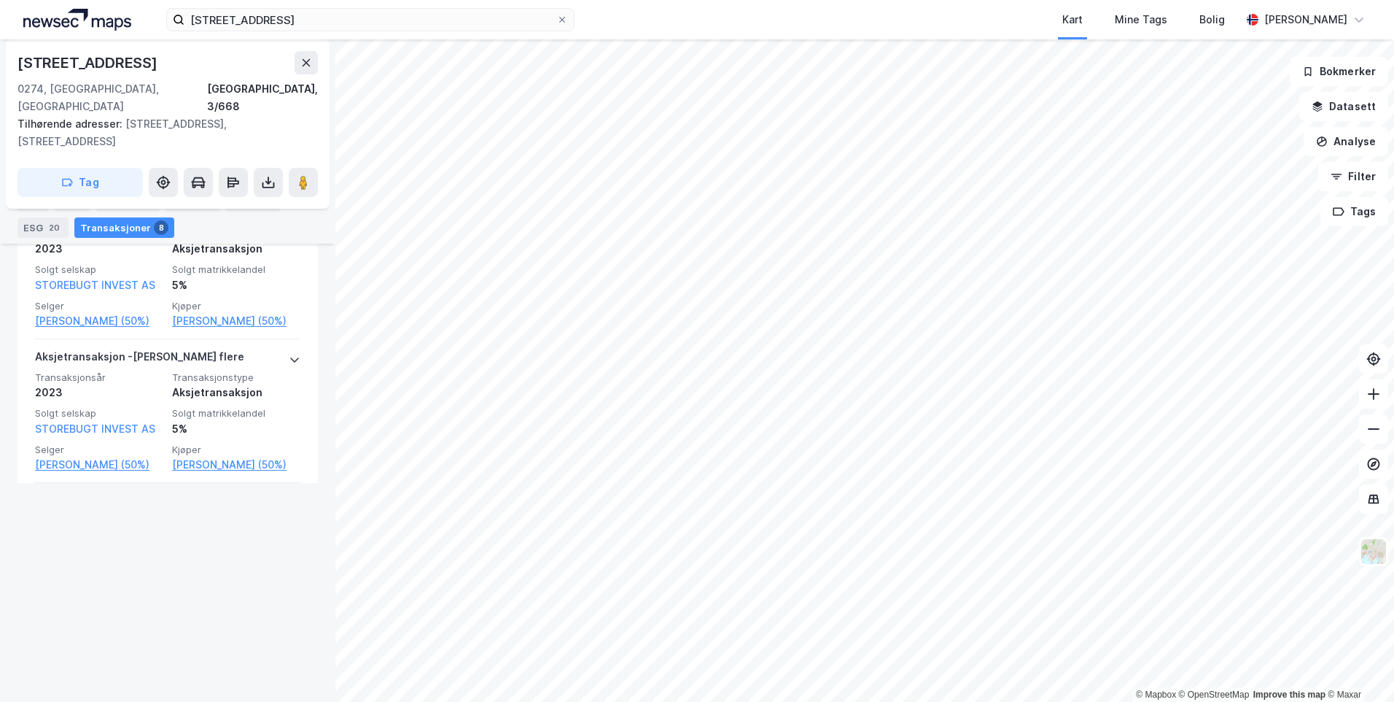
scroll to position [1604, 0]
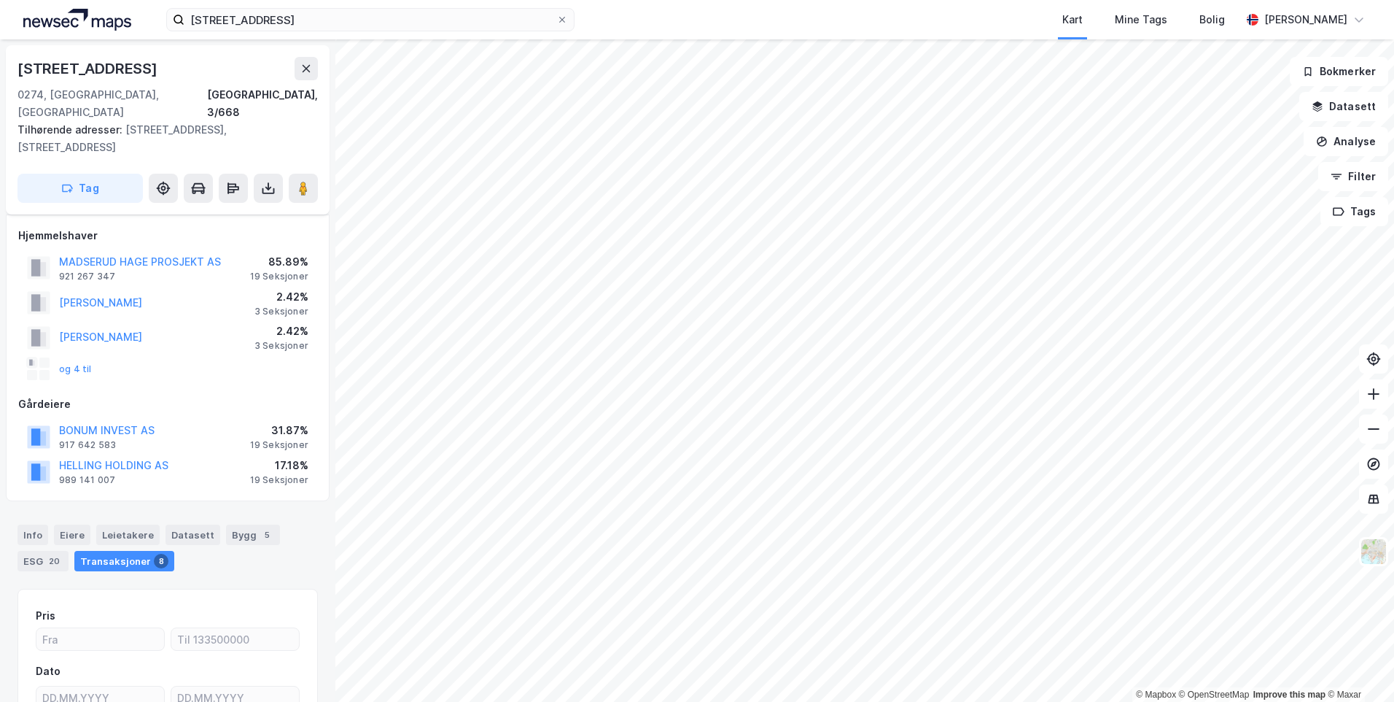
scroll to position [125, 0]
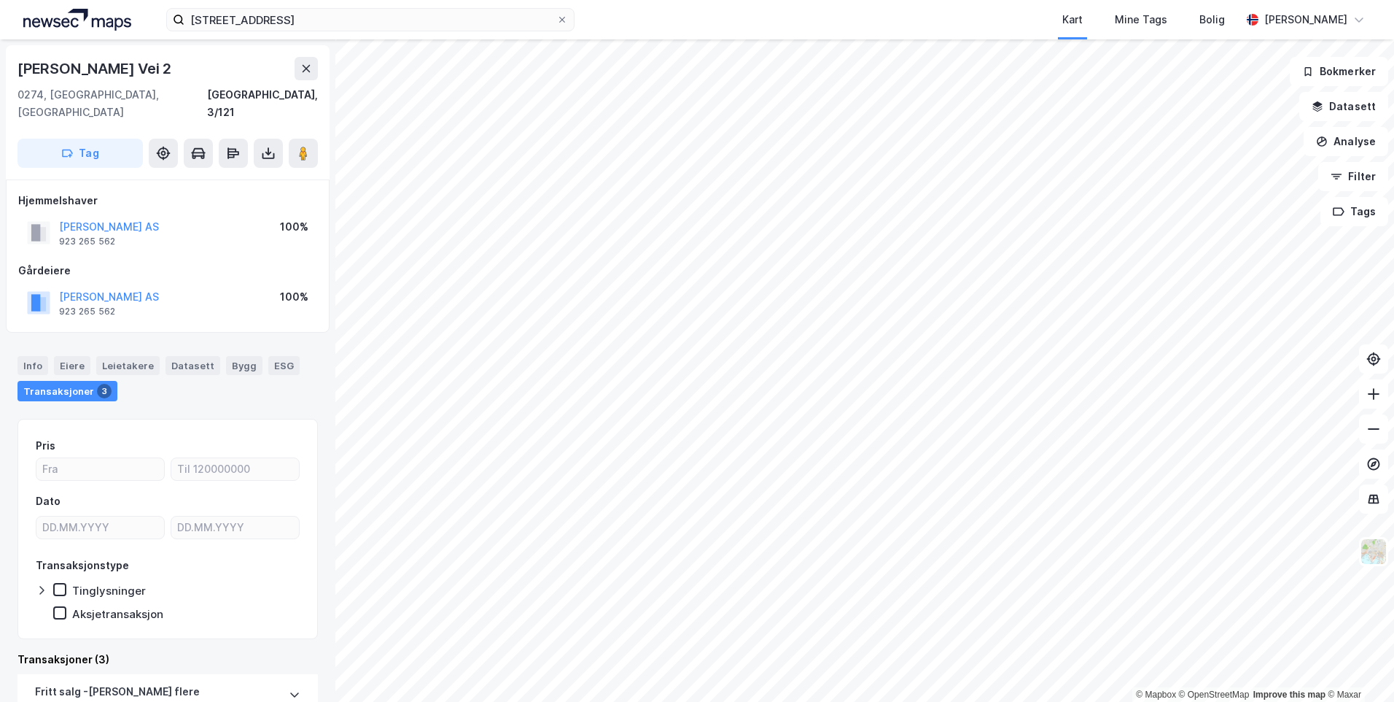
click at [394, 701] on html "ankerveien 12f Kart Mine Tags Bolig [PERSON_NAME] © Mapbox © OpenStreetMap Impr…" at bounding box center [697, 351] width 1394 height 702
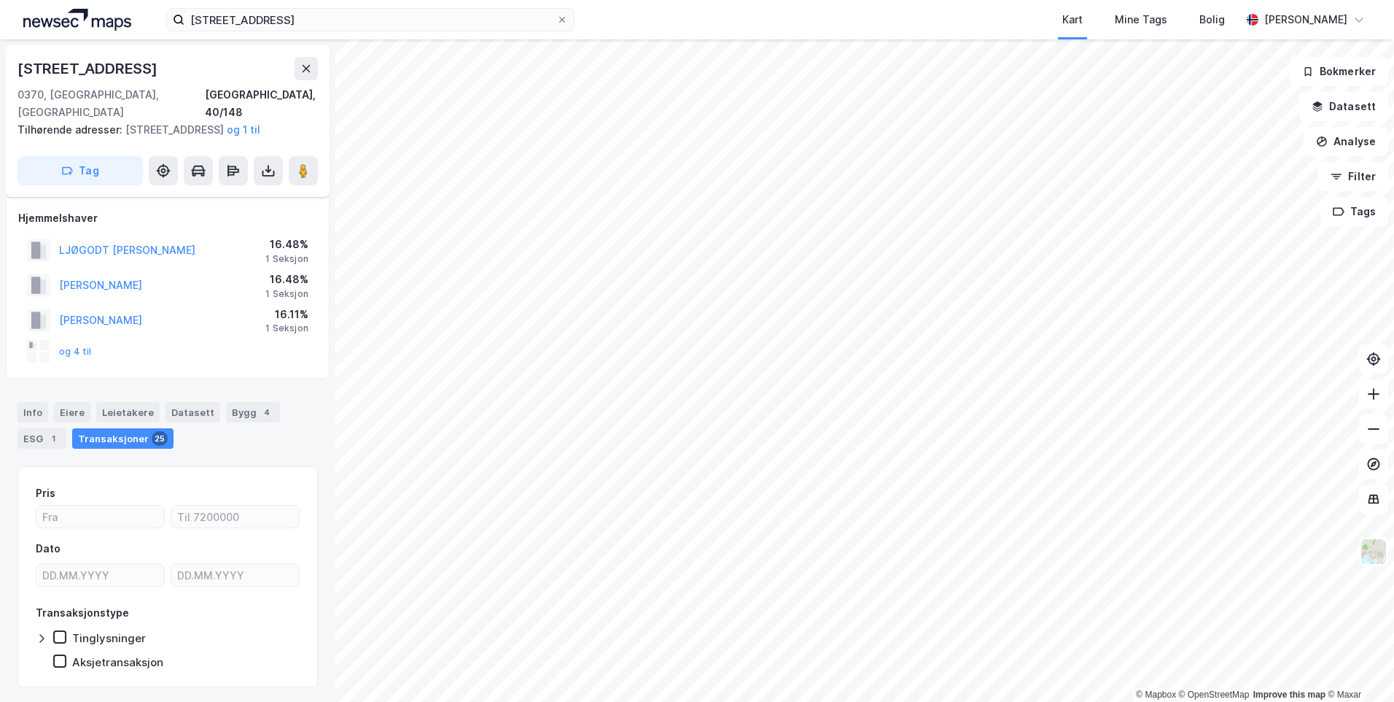
scroll to position [38, 0]
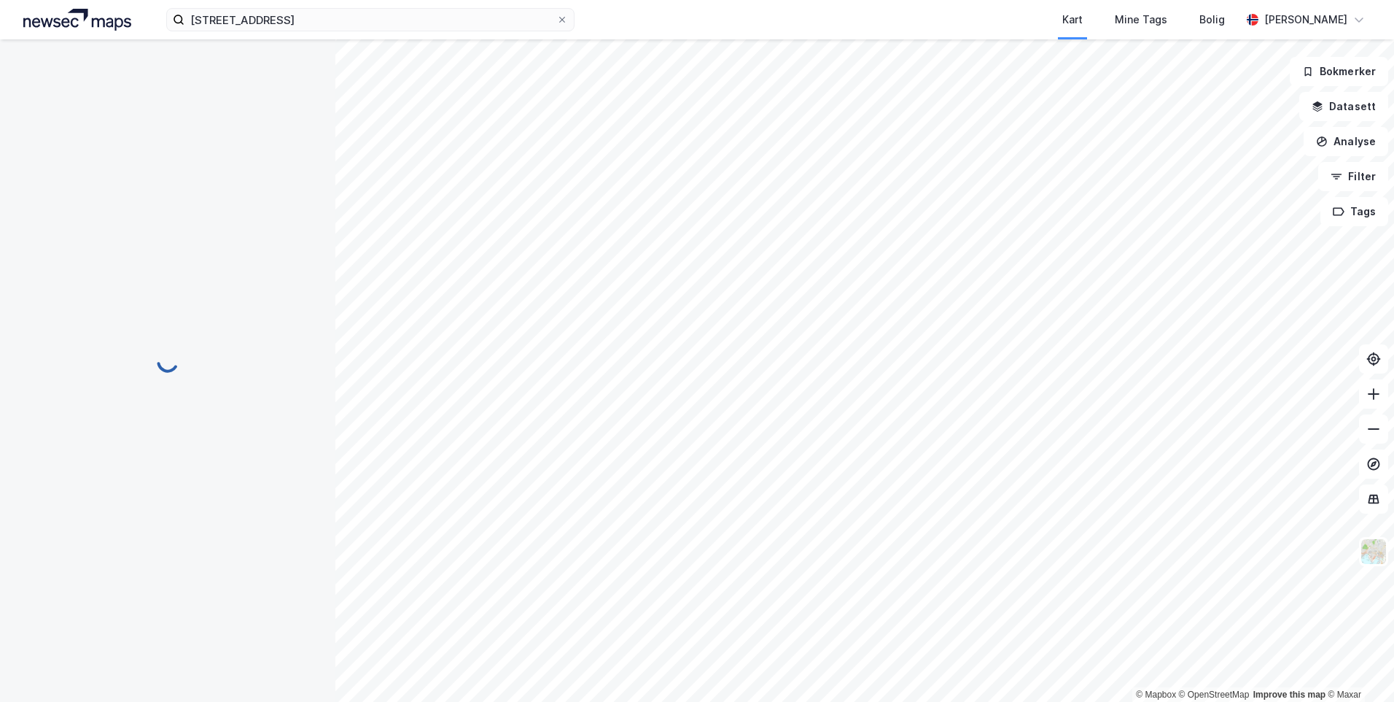
scroll to position [20, 0]
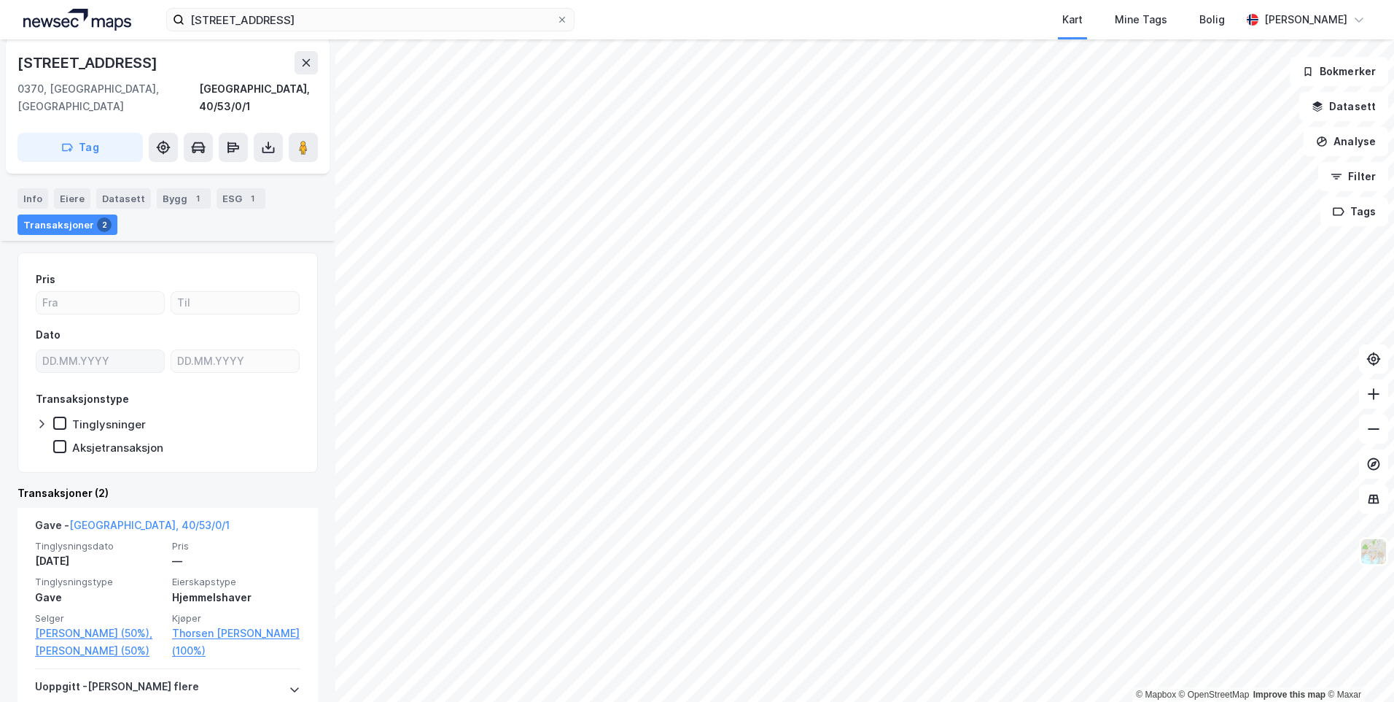
scroll to position [219, 0]
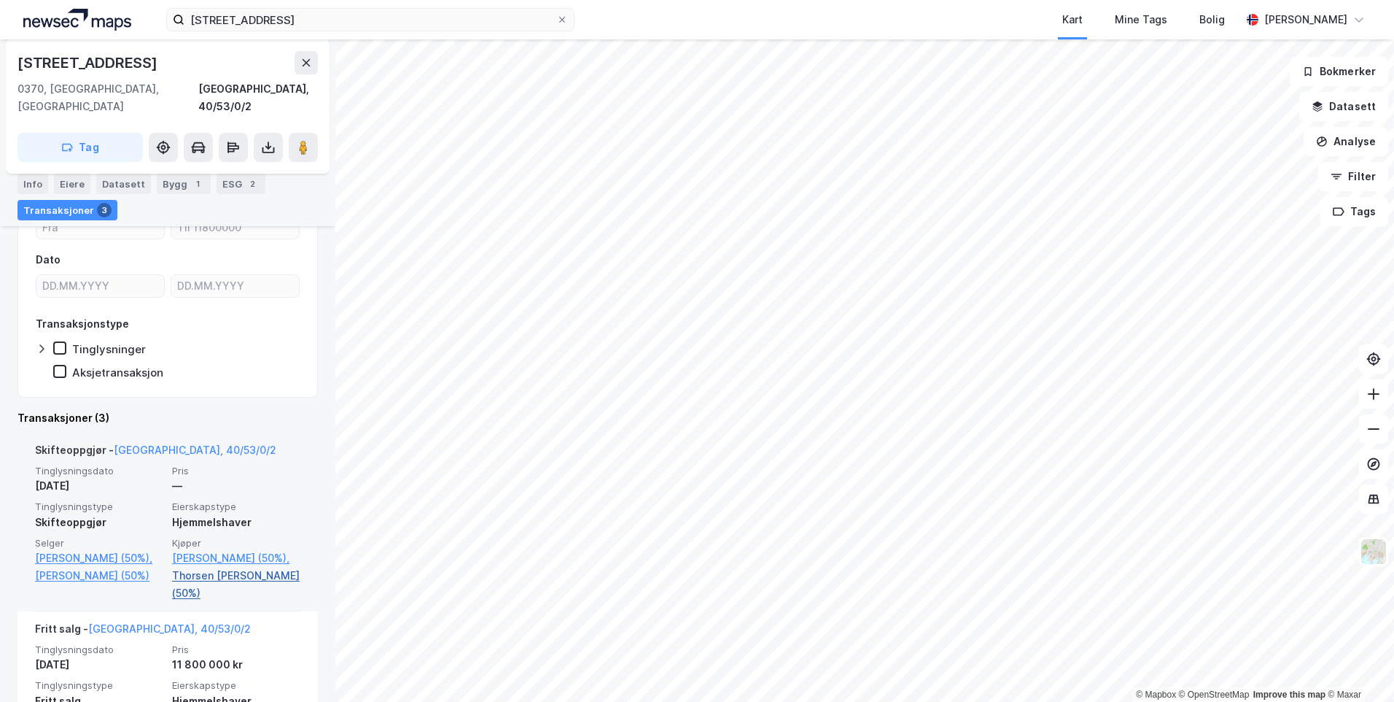
scroll to position [292, 0]
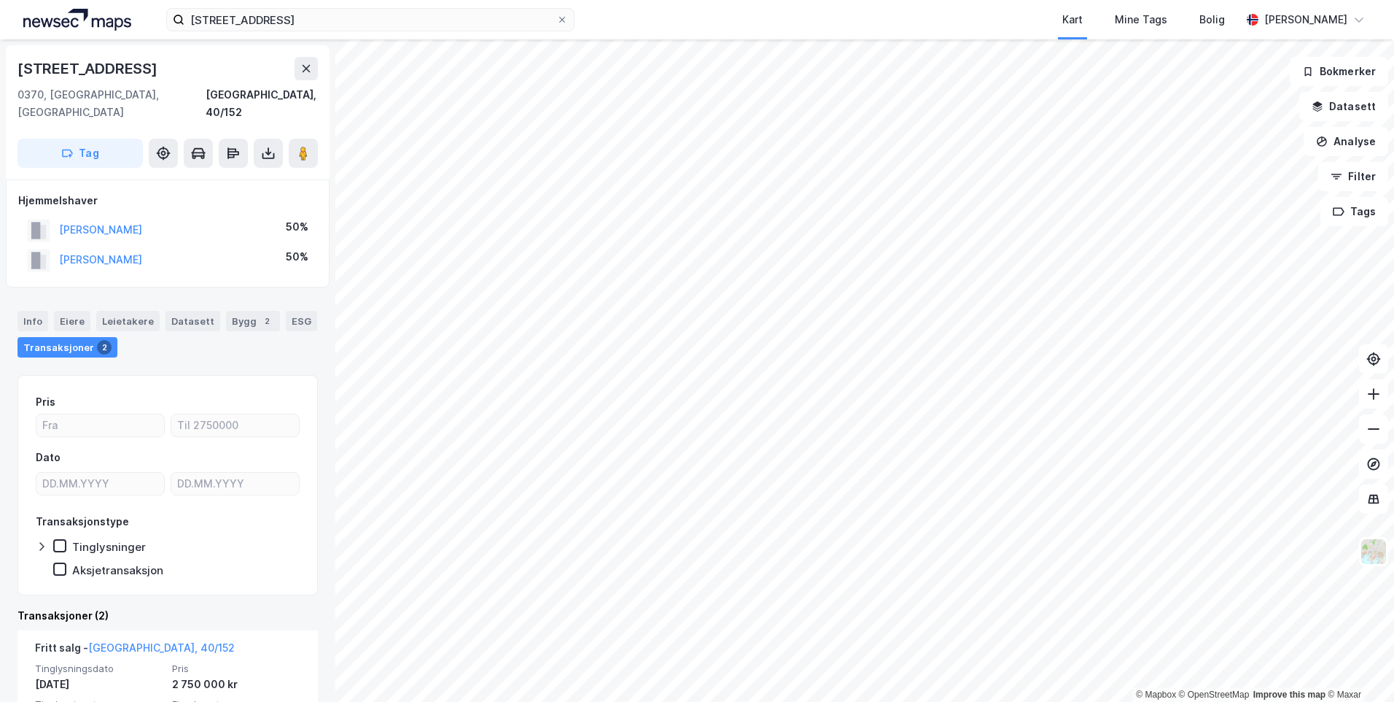
click at [866, 701] on html "[STREET_ADDRESS] Kart Mine Tags Bolig [PERSON_NAME] © Mapbox © OpenStreetMap Im…" at bounding box center [697, 351] width 1394 height 702
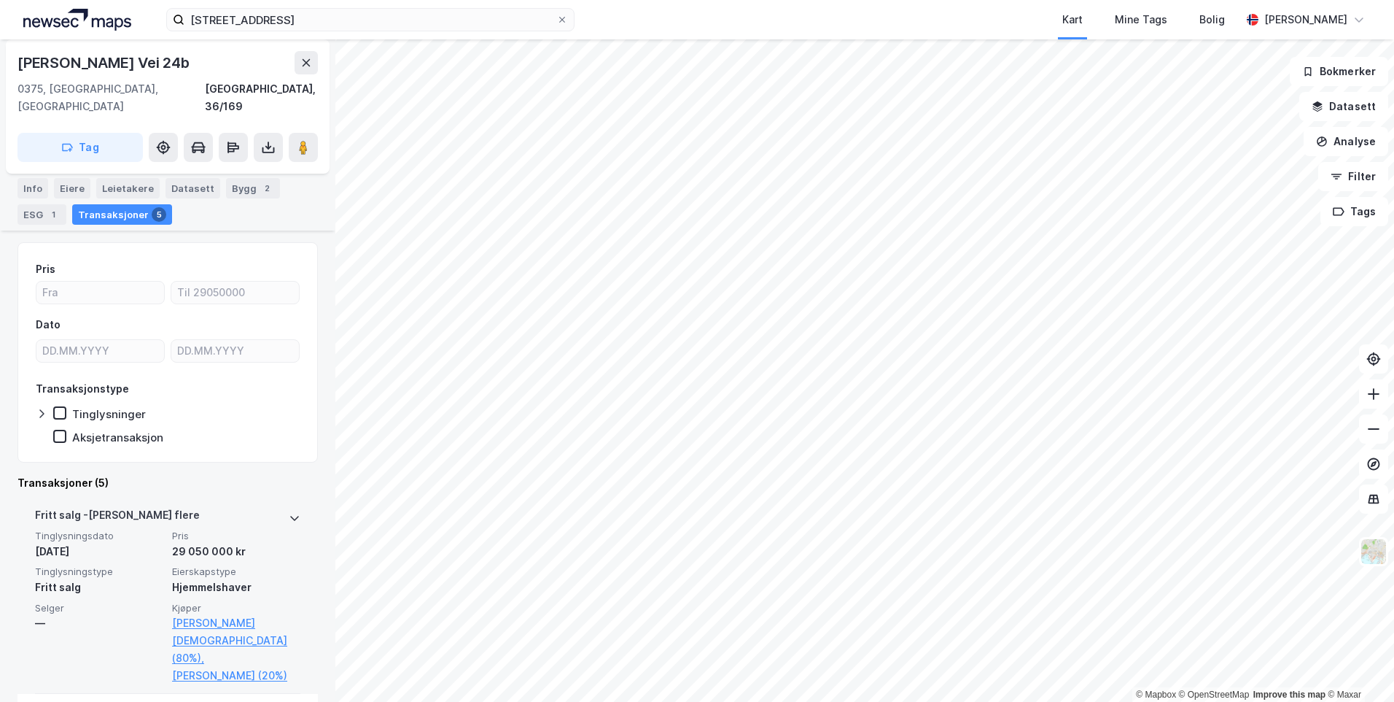
scroll to position [219, 0]
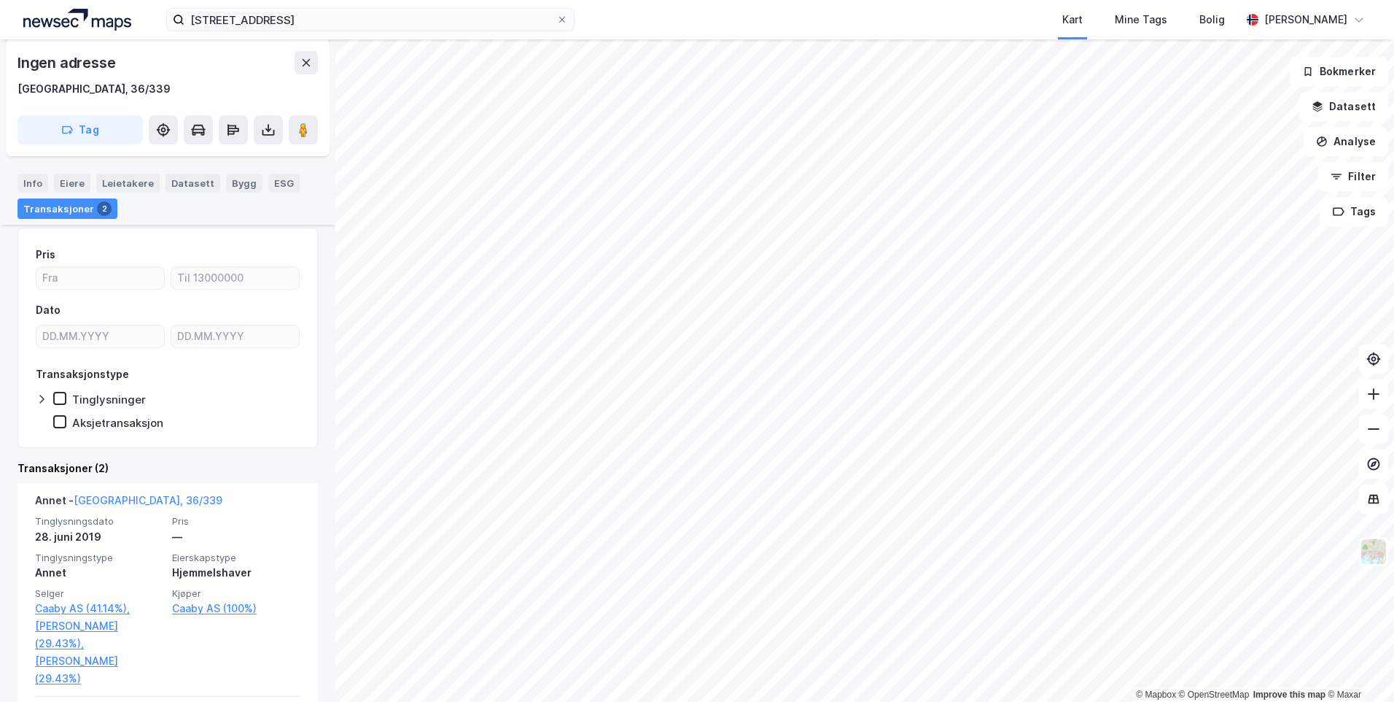
scroll to position [219, 0]
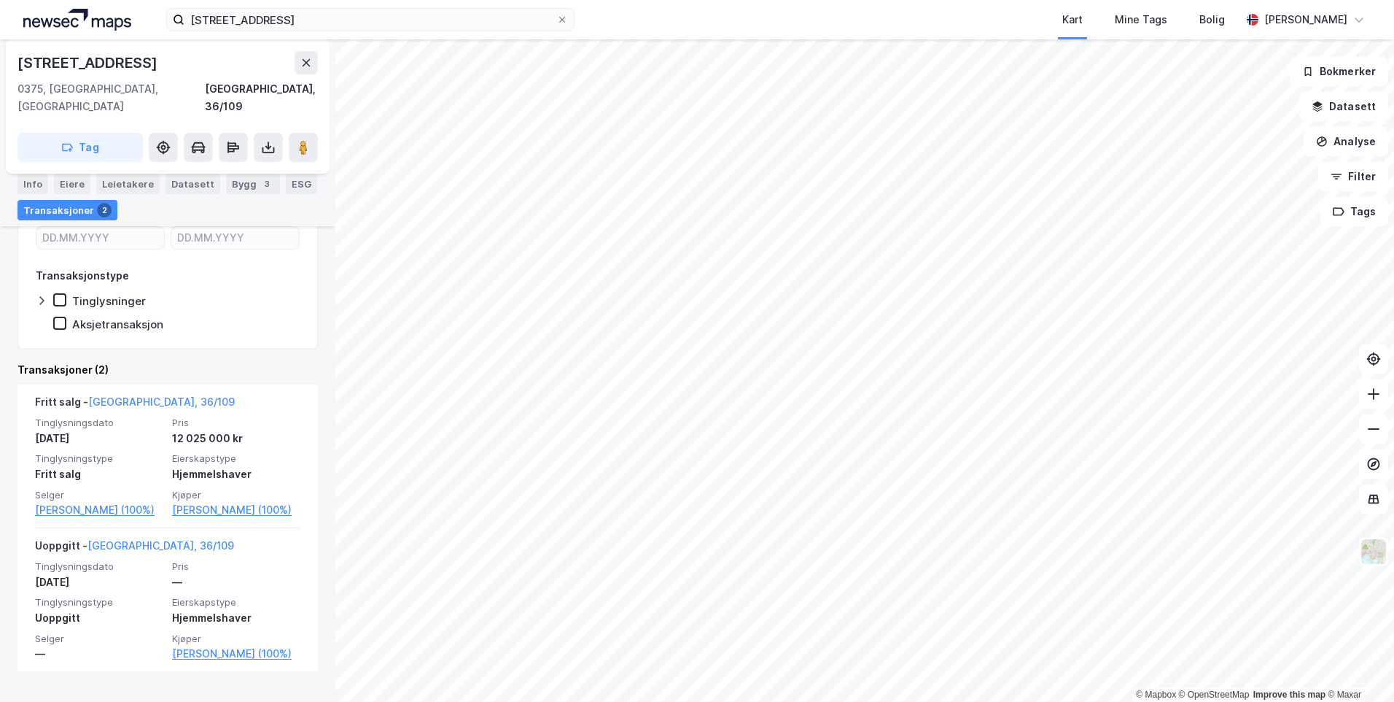
scroll to position [220, 0]
